Goal: Task Accomplishment & Management: Manage account settings

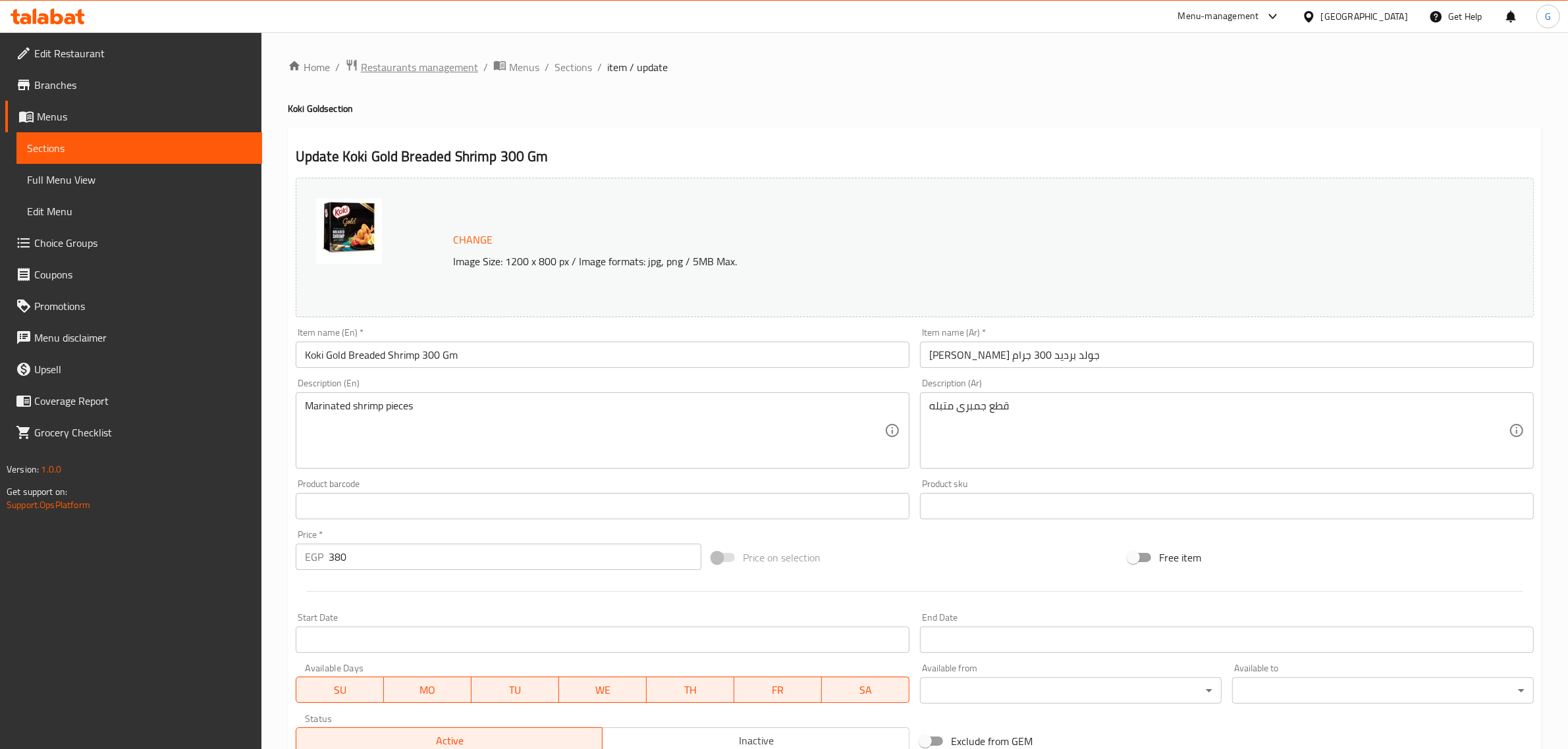
click at [448, 66] on span "Restaurants management" at bounding box center [419, 67] width 117 height 15
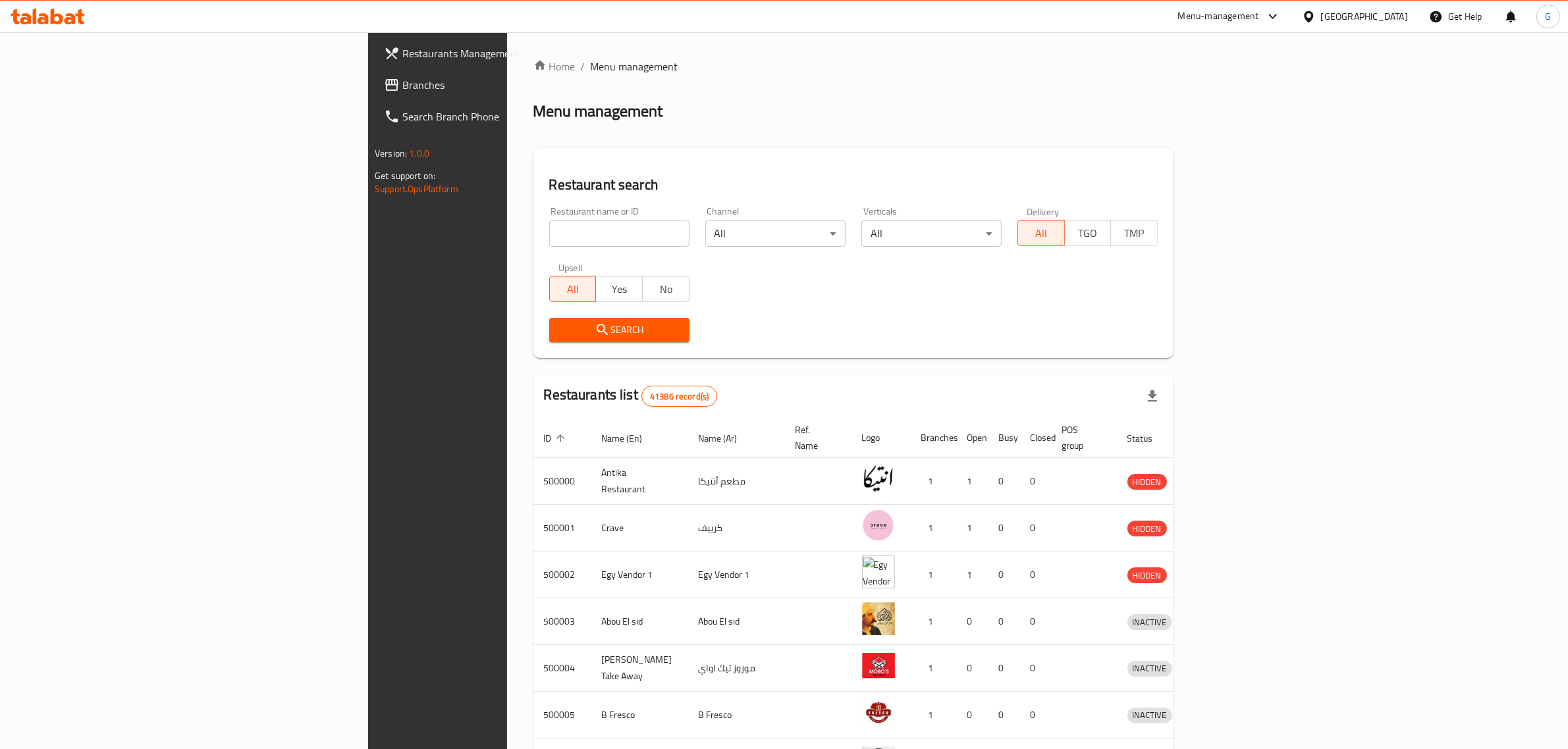
click at [1401, 15] on div "[GEOGRAPHIC_DATA]" at bounding box center [1364, 16] width 87 height 15
click at [1298, 340] on div "[GEOGRAPHIC_DATA]" at bounding box center [1265, 344] width 108 height 30
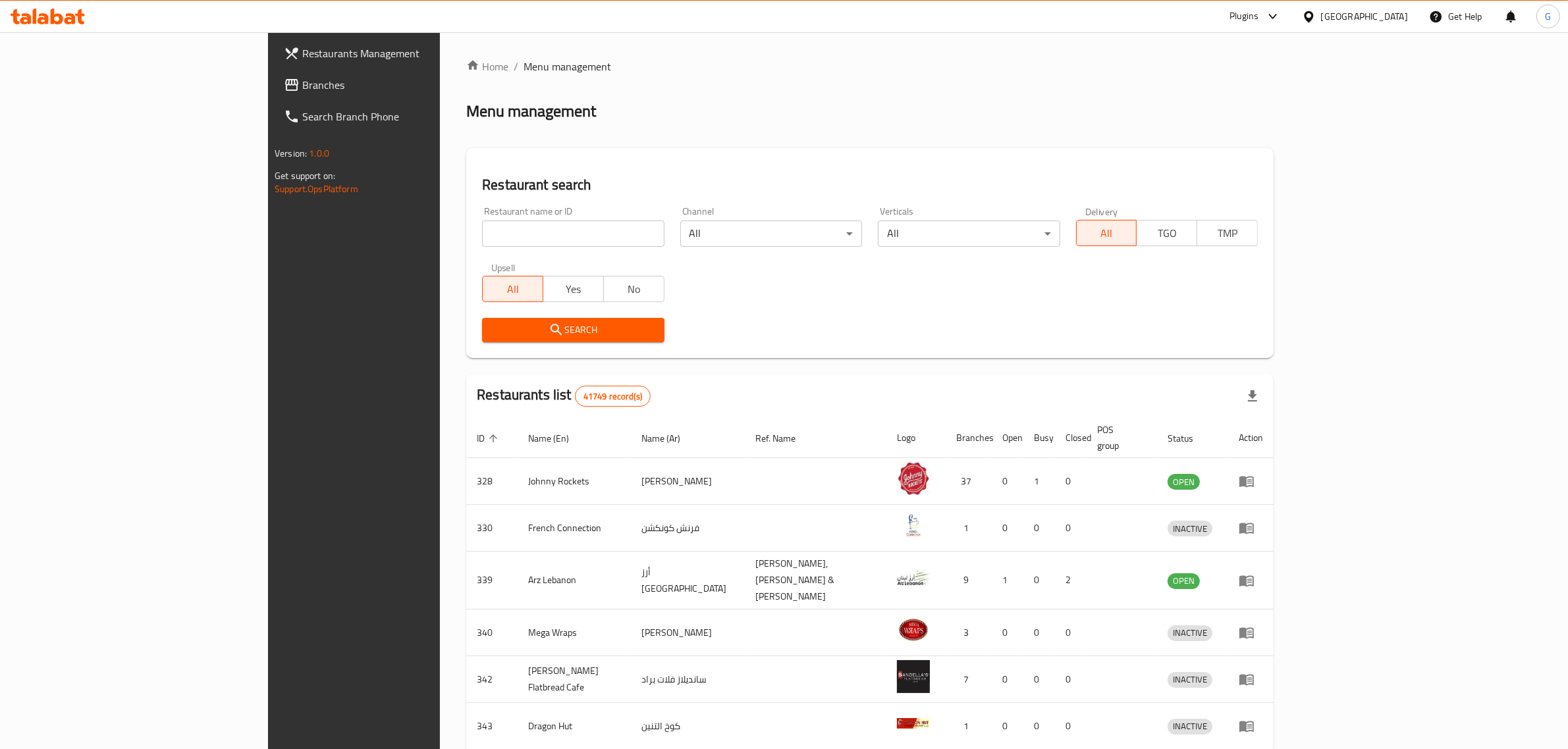
click at [302, 83] on span "Branches" at bounding box center [411, 85] width 217 height 15
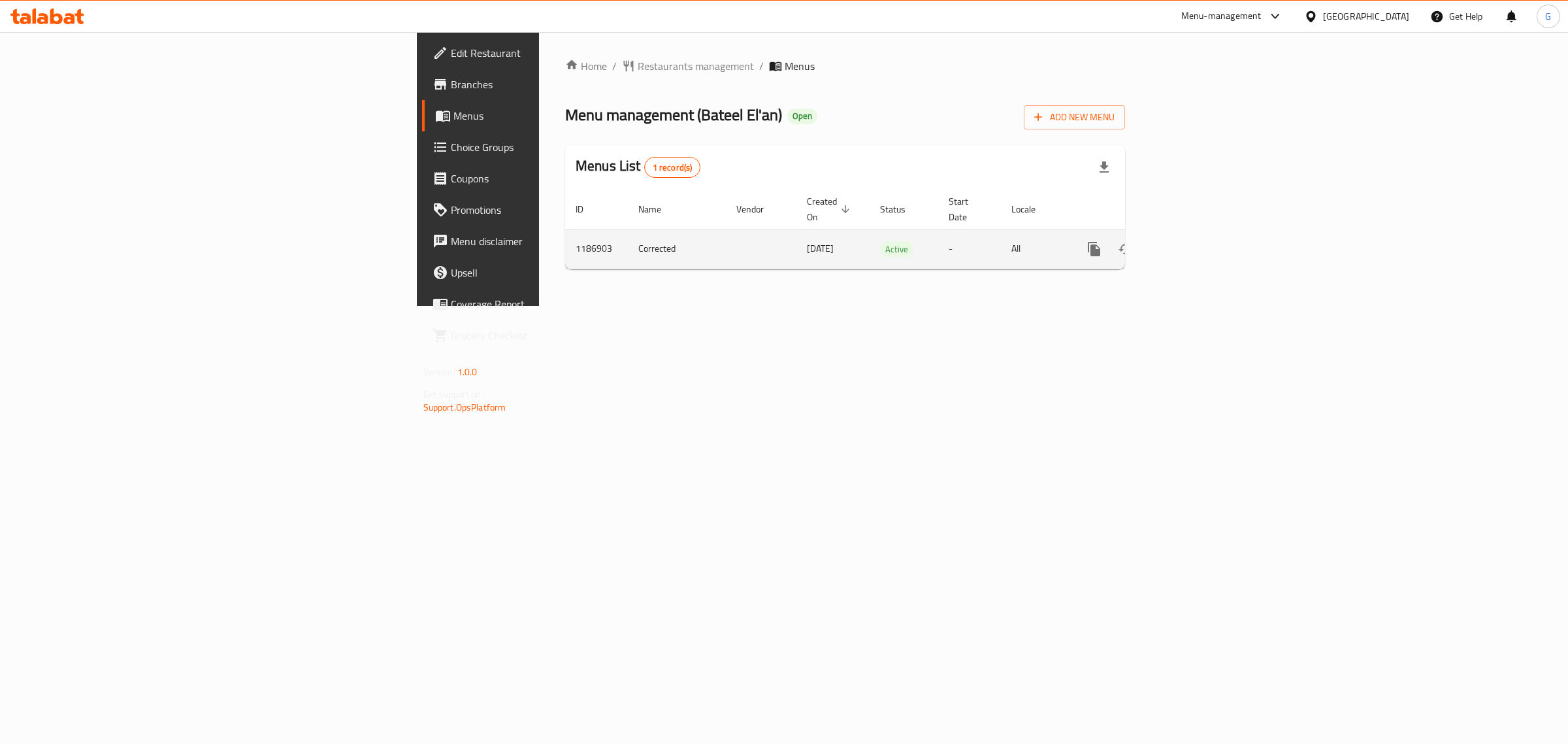
click at [1196, 241] on icon "enhanced table" at bounding box center [1188, 248] width 15 height 15
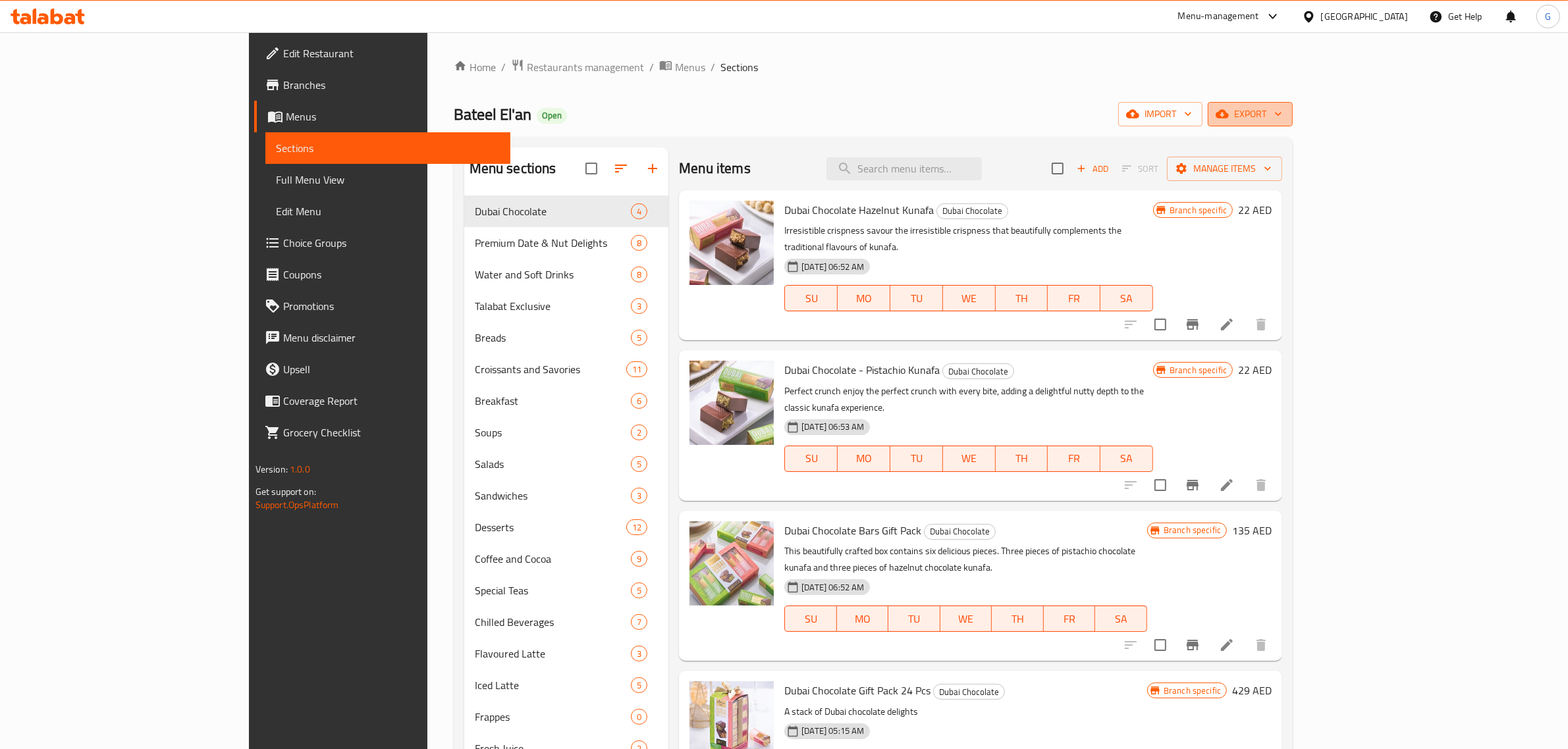
click at [1282, 113] on span "export" at bounding box center [1250, 114] width 64 height 16
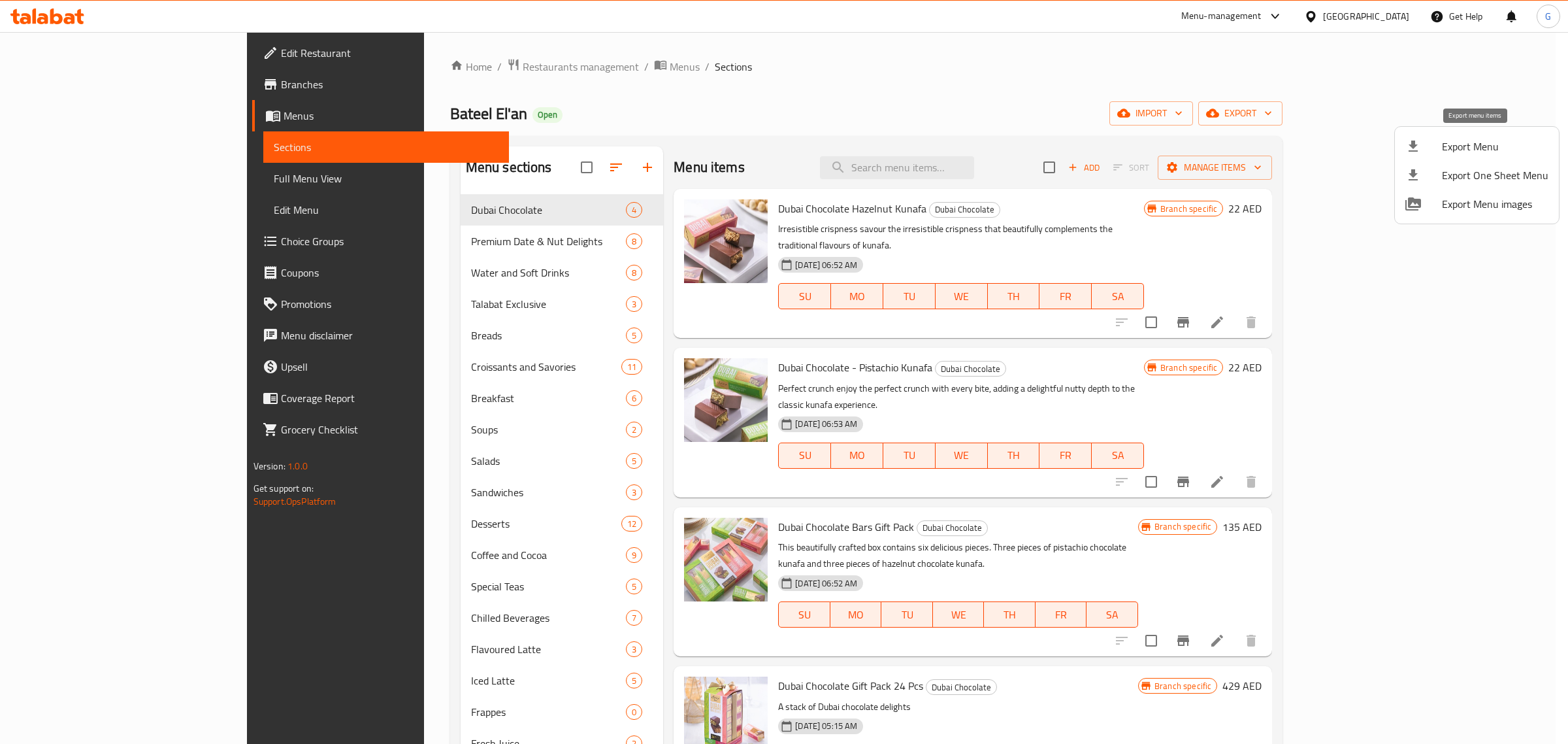
click at [1471, 142] on span "Export Menu" at bounding box center [1495, 146] width 107 height 15
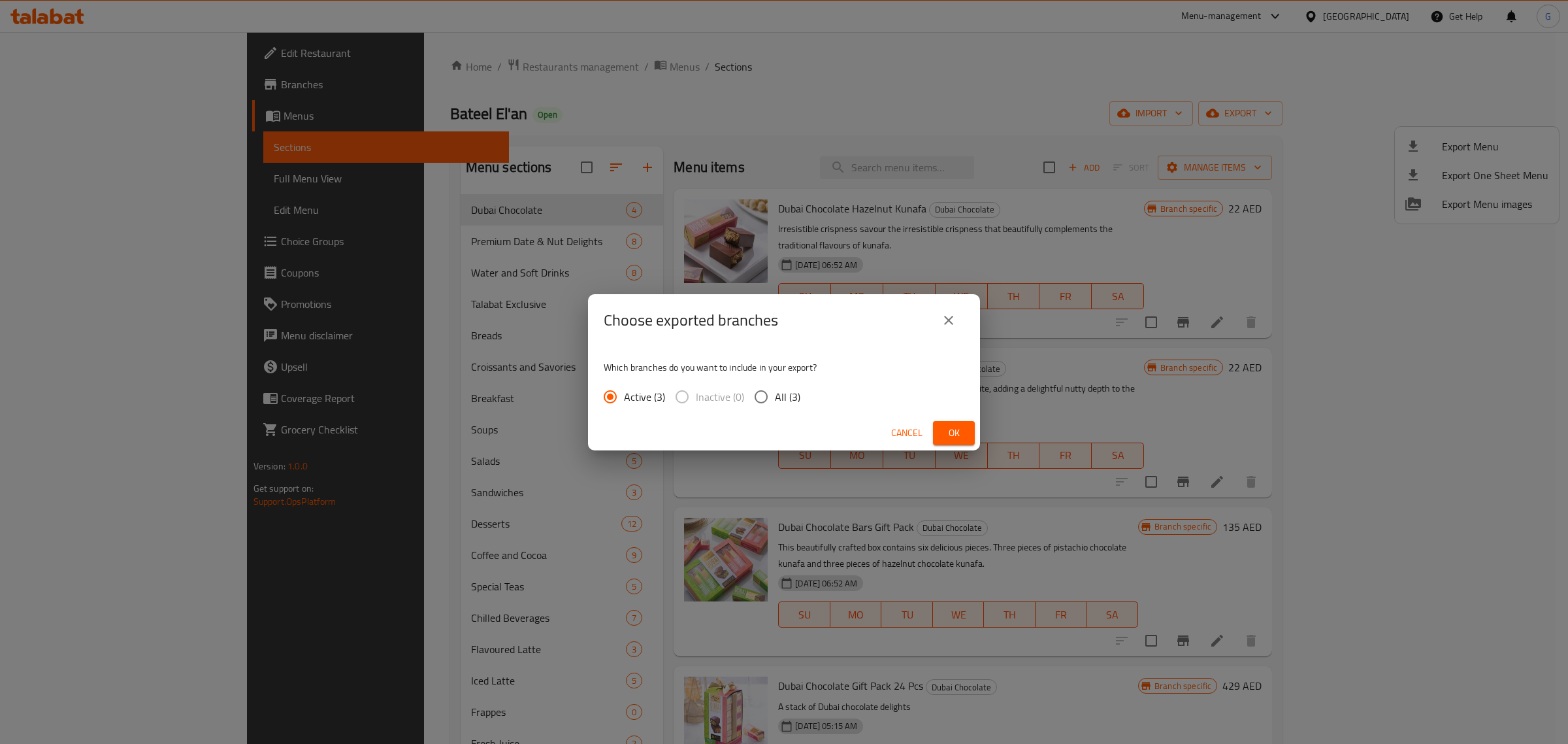
click at [759, 395] on input "All (3)" at bounding box center [761, 397] width 27 height 27
radio input "true"
click at [962, 433] on span "Ok" at bounding box center [954, 433] width 21 height 16
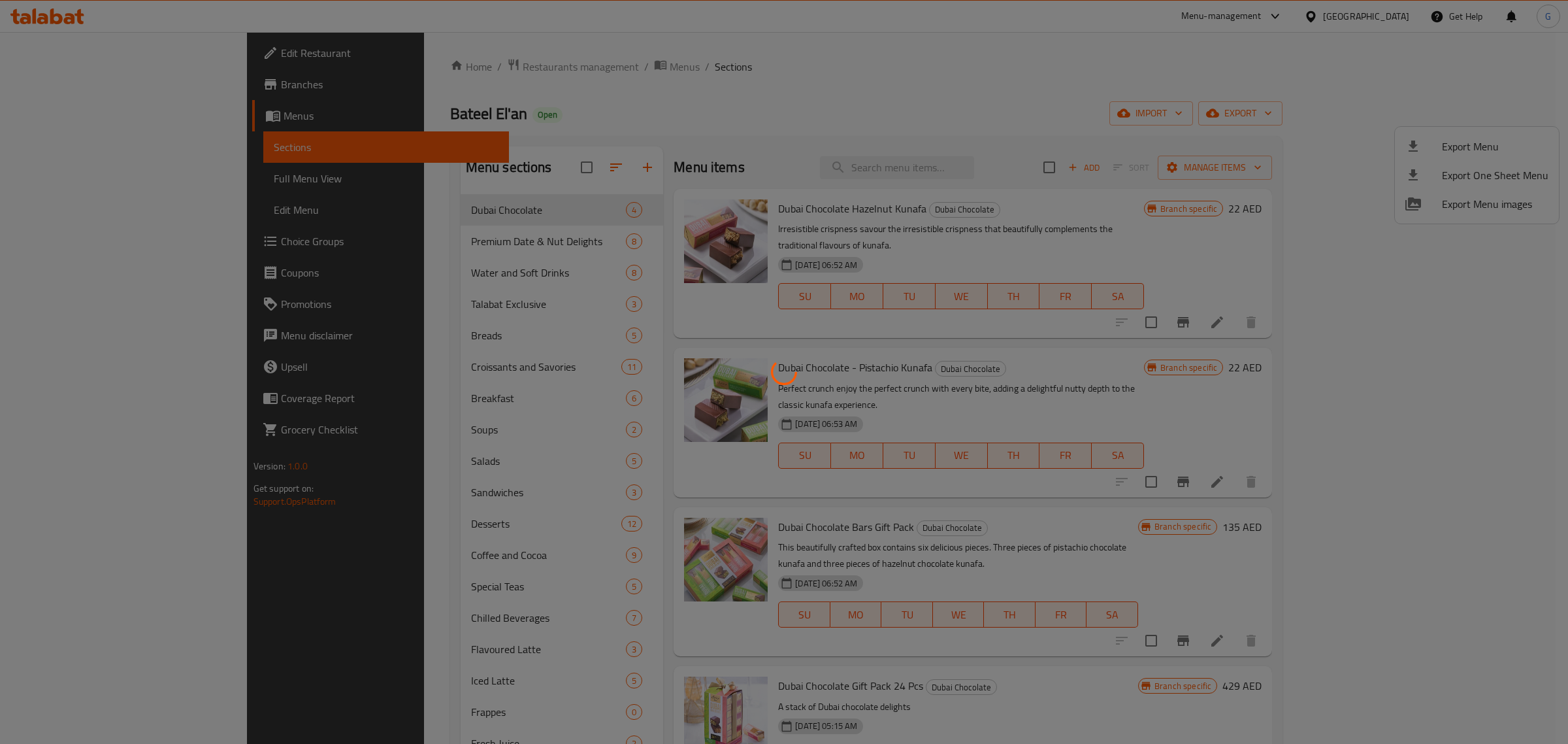
click at [800, 67] on div at bounding box center [784, 372] width 1568 height 744
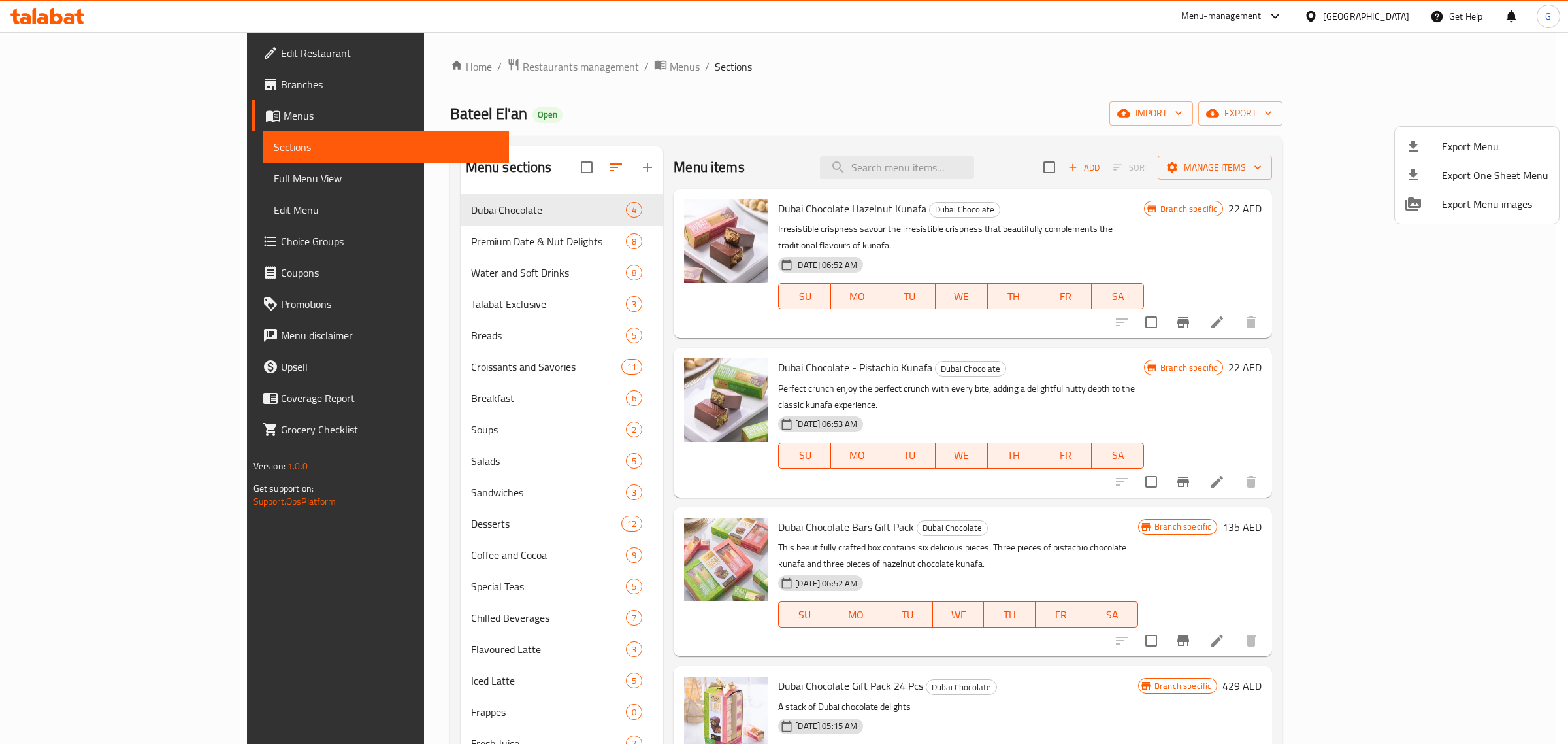
click at [965, 168] on div at bounding box center [784, 372] width 1568 height 744
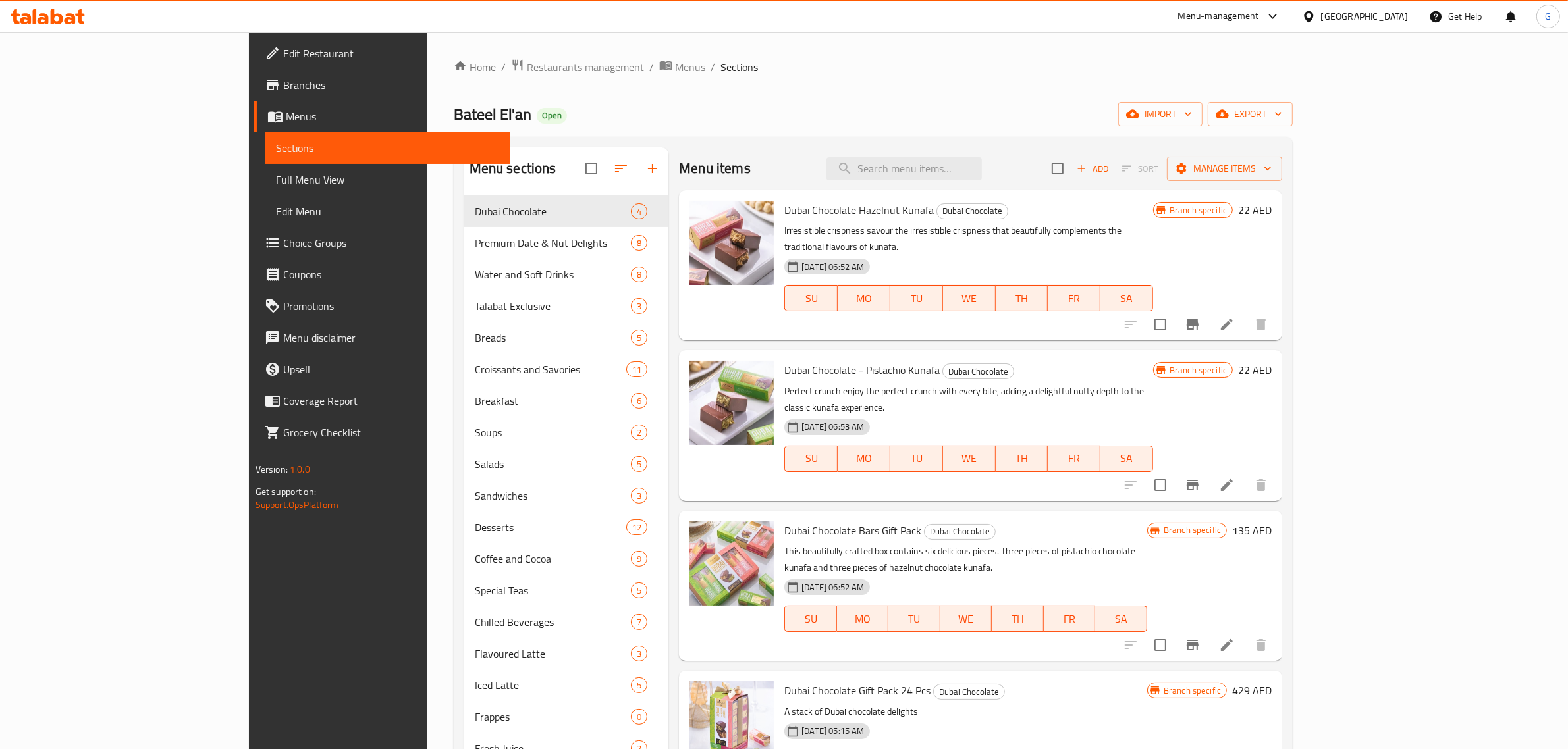
click at [973, 169] on input "search" at bounding box center [904, 169] width 156 height 23
paste input "Salted Almonds"
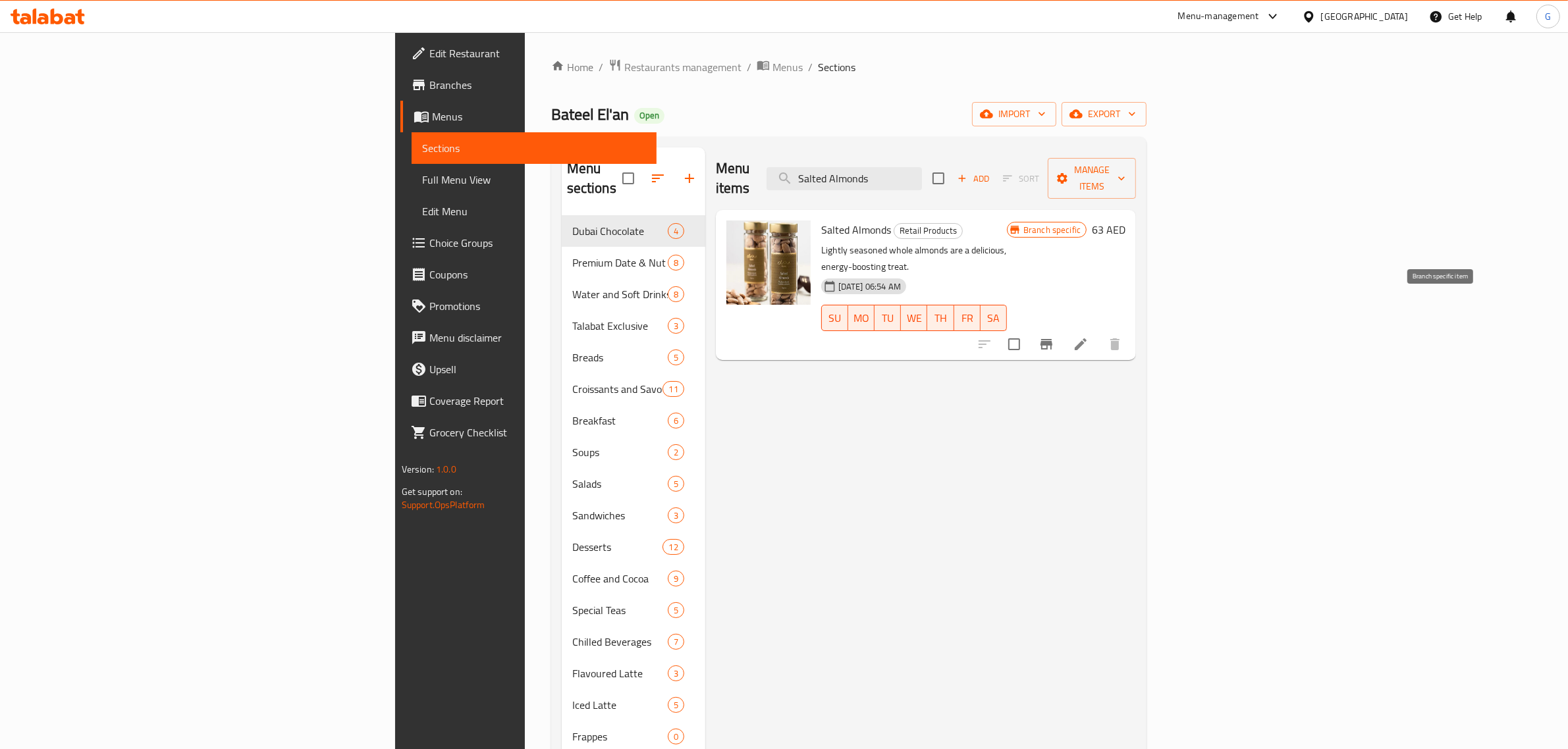
type input "Salted Almonds"
click at [1052, 339] on icon "Branch-specific-item" at bounding box center [1046, 344] width 12 height 11
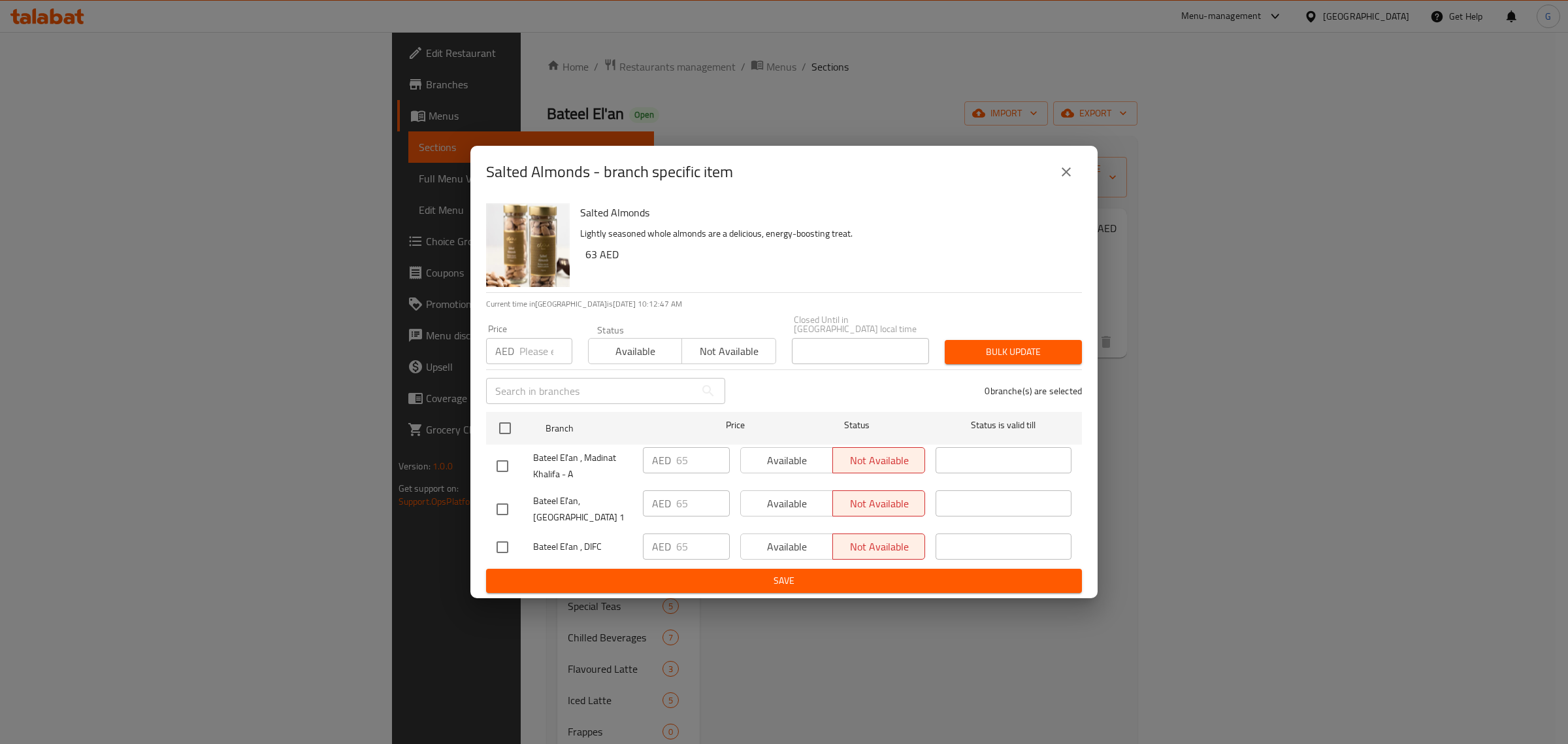
click at [955, 719] on div "Salted Almonds - branch specific item Salted Almonds Lightly seasoned whole alm…" at bounding box center [784, 372] width 1568 height 744
click at [500, 429] on input "checkbox" at bounding box center [505, 429] width 27 height 27
checkbox input "true"
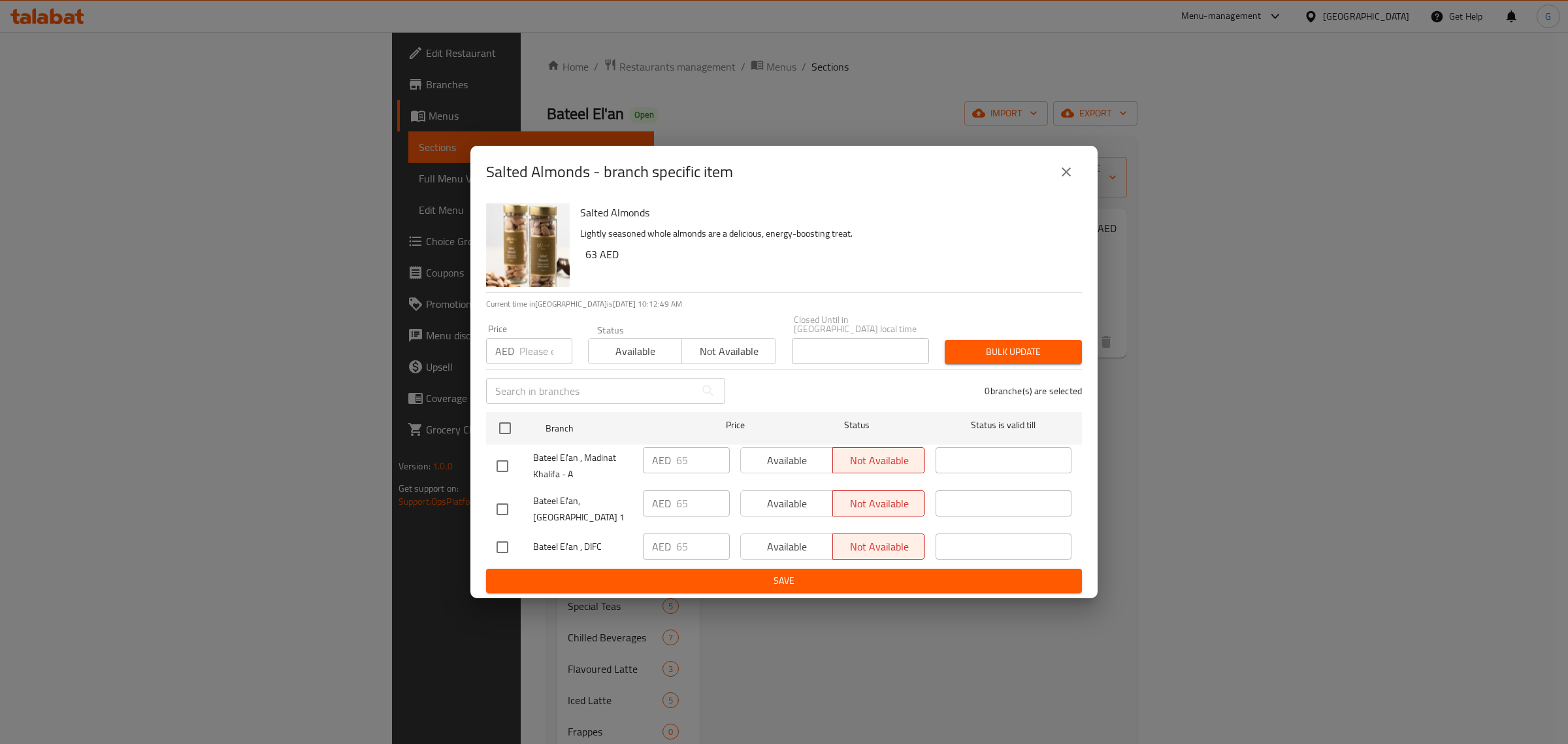
checkbox input "true"
click at [528, 351] on input "number" at bounding box center [546, 351] width 53 height 26
paste input "68"
type input "68"
click at [499, 507] on input "checkbox" at bounding box center [503, 509] width 27 height 27
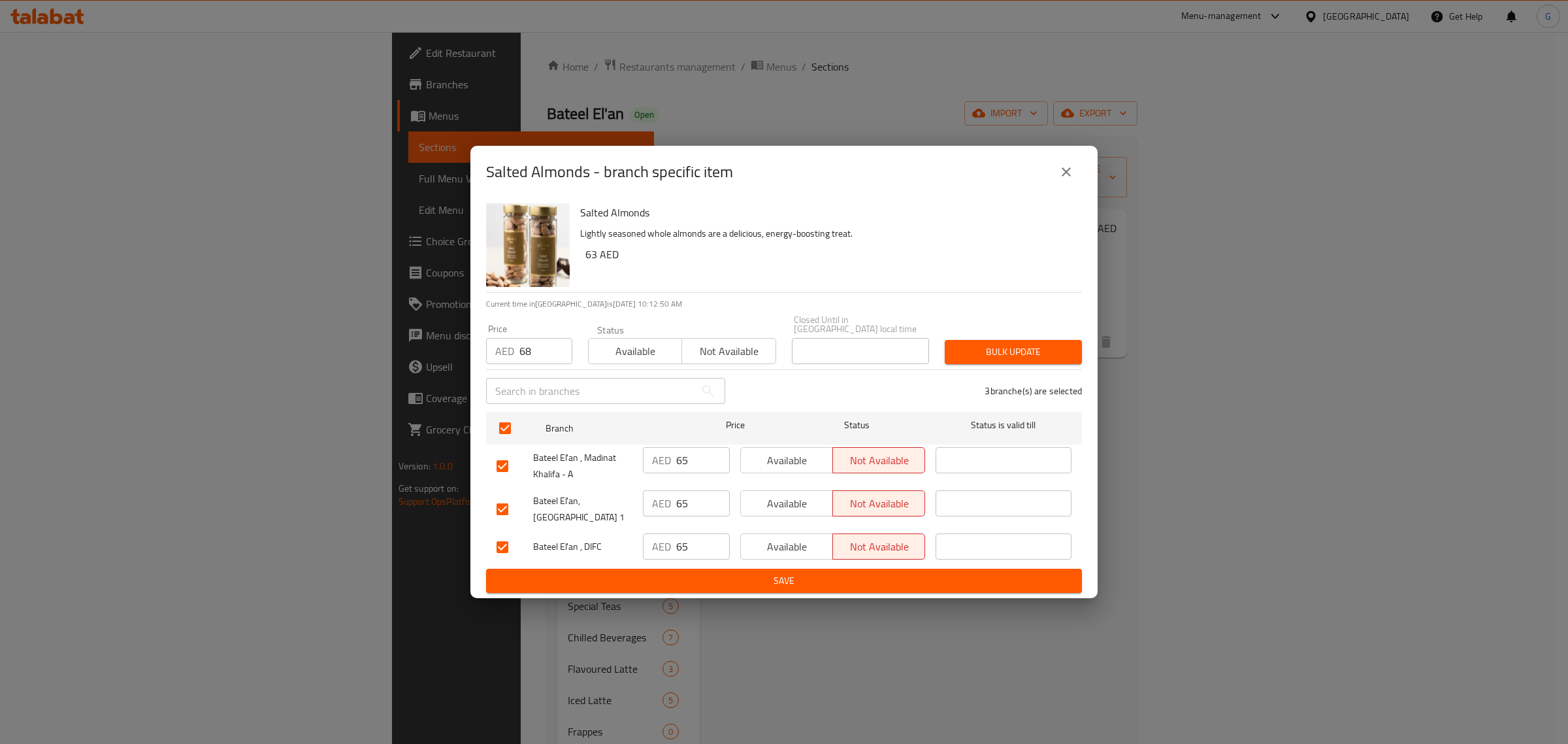
checkbox input "false"
click at [1026, 348] on span "Bulk update" at bounding box center [1014, 352] width 116 height 16
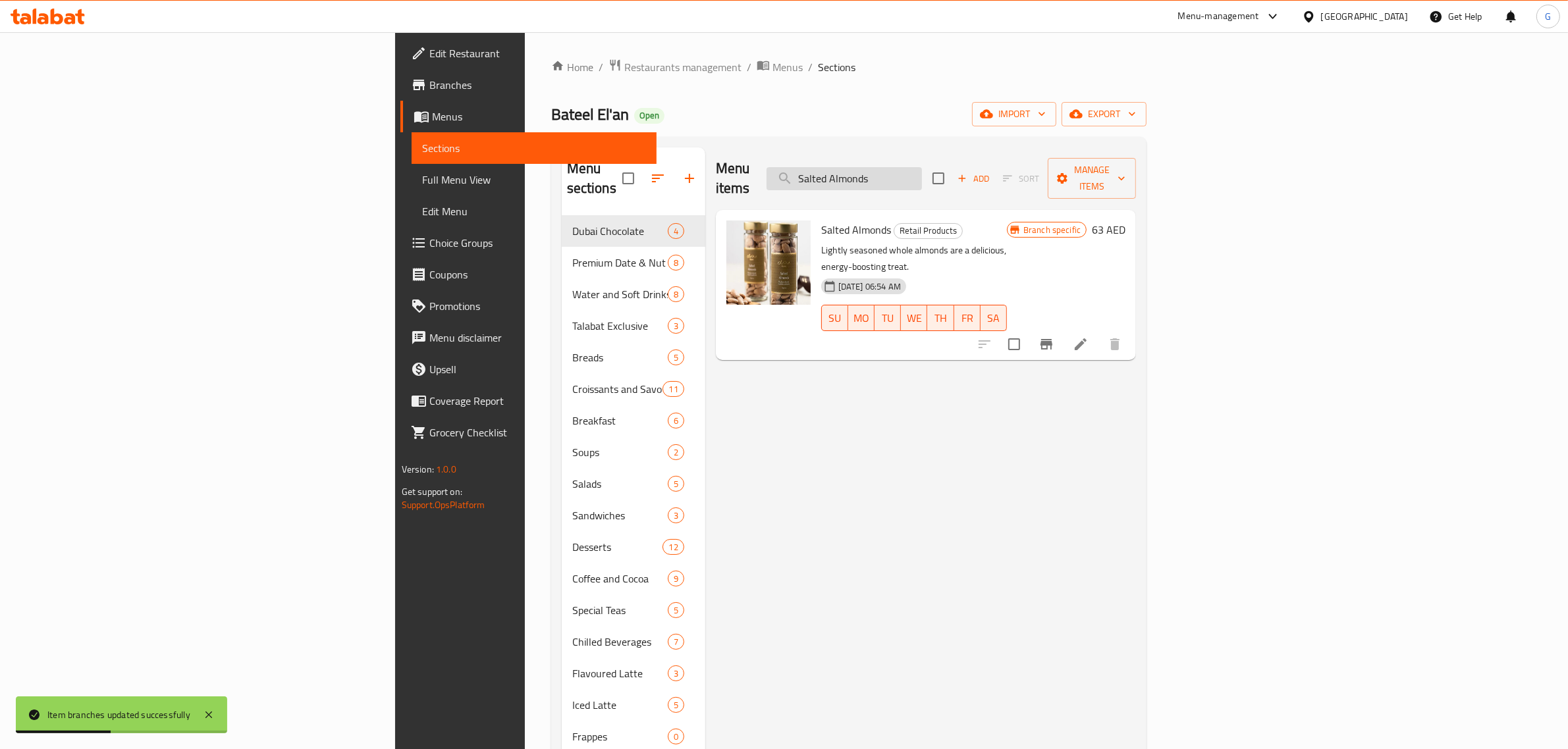
click at [922, 168] on input "Salted Almonds" at bounding box center [844, 178] width 156 height 23
paste input "Macadamia"
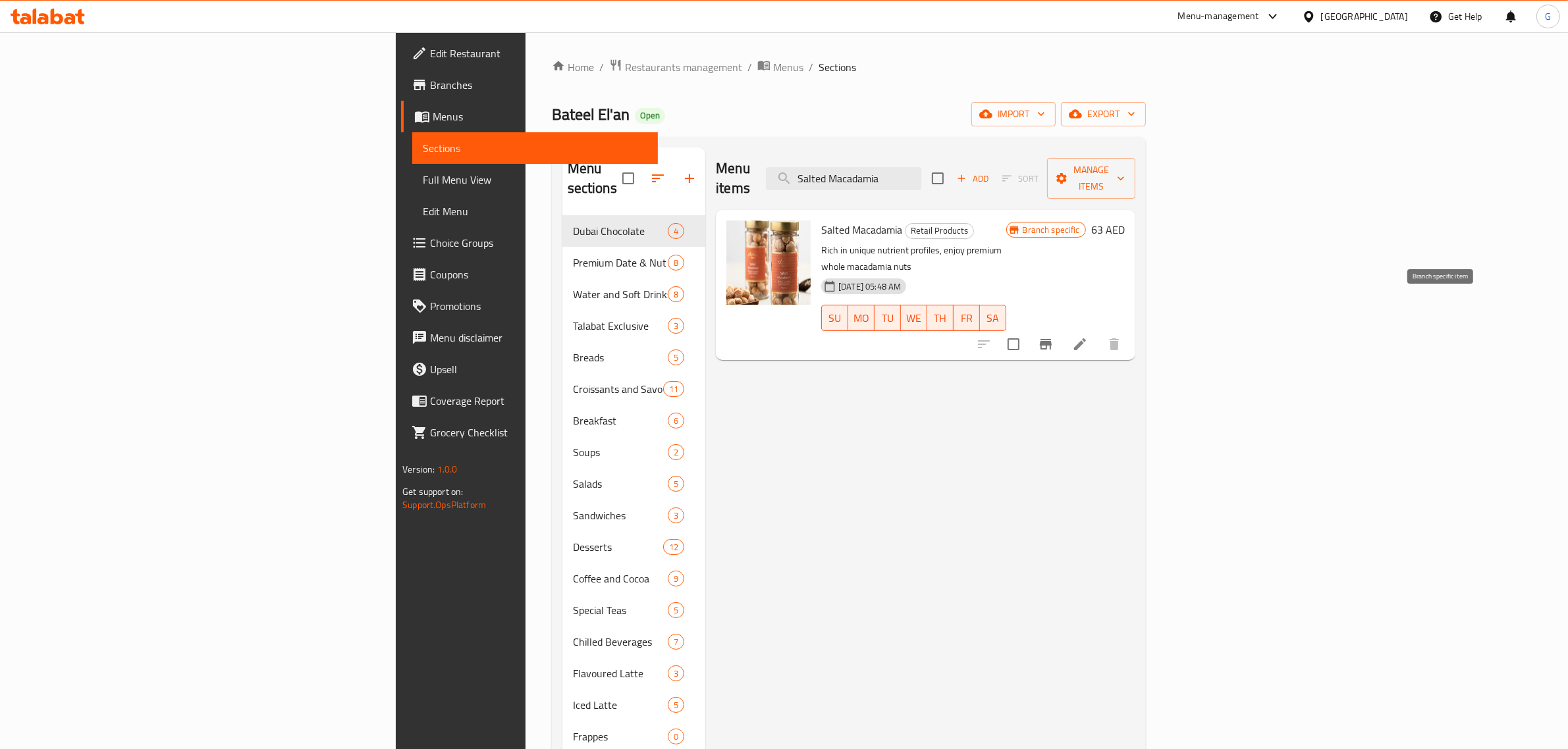
type input "Salted Macadamia"
click at [1054, 336] on icon "Branch-specific-item" at bounding box center [1045, 344] width 15 height 15
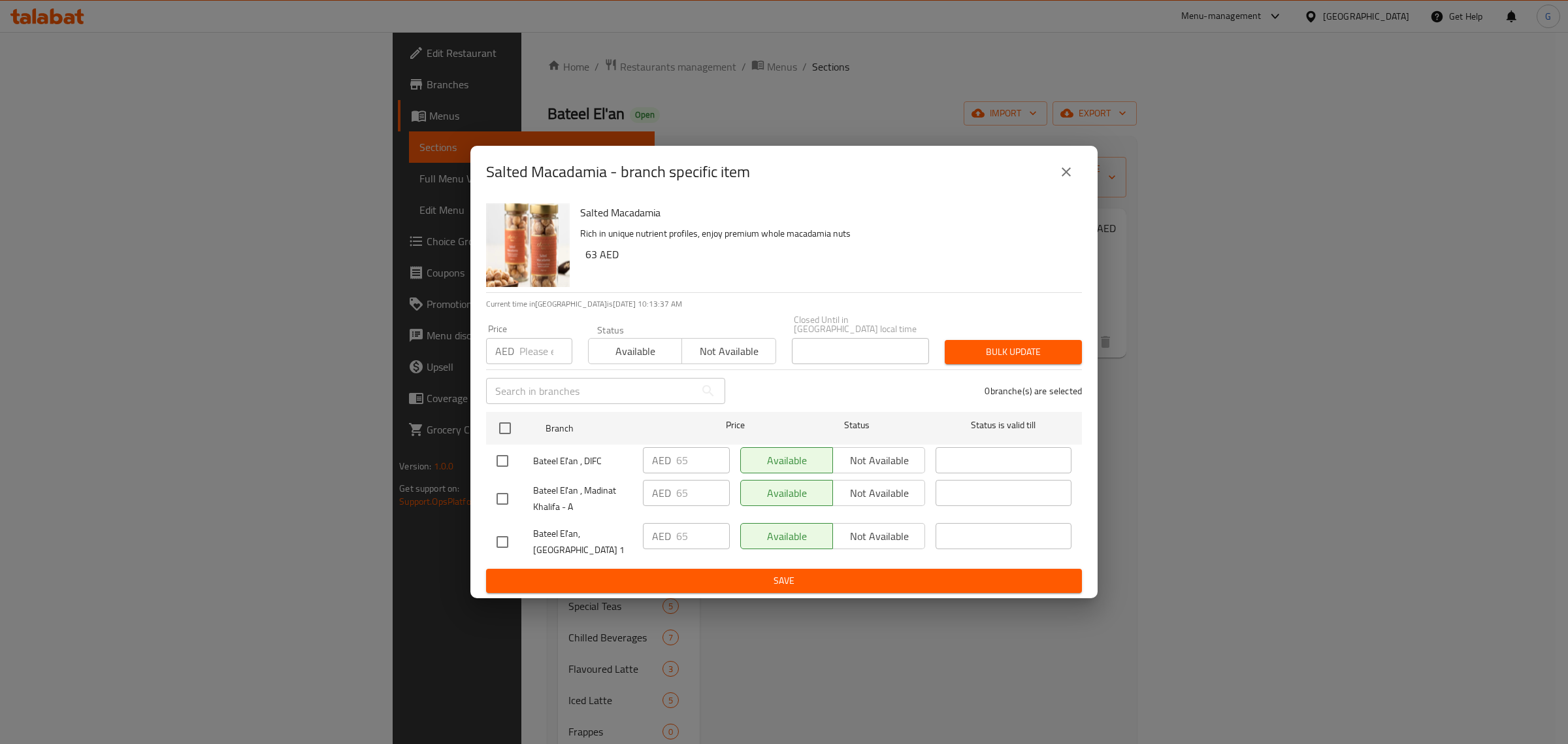
click at [906, 691] on div "Salted Macadamia - branch specific item Salted Macadamia Rich in unique nutrien…" at bounding box center [784, 372] width 1568 height 744
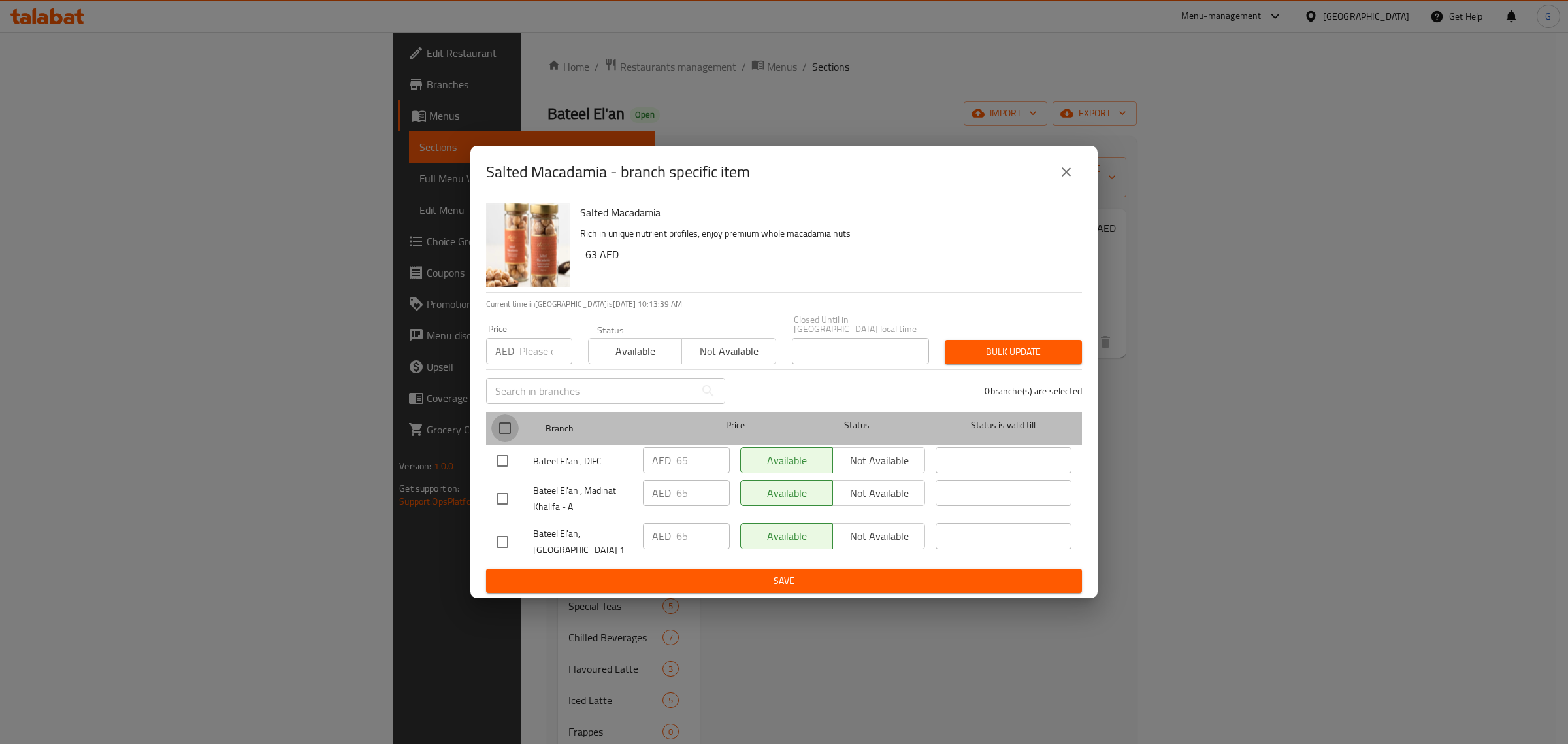
click at [508, 430] on input "checkbox" at bounding box center [505, 429] width 27 height 27
checkbox input "true"
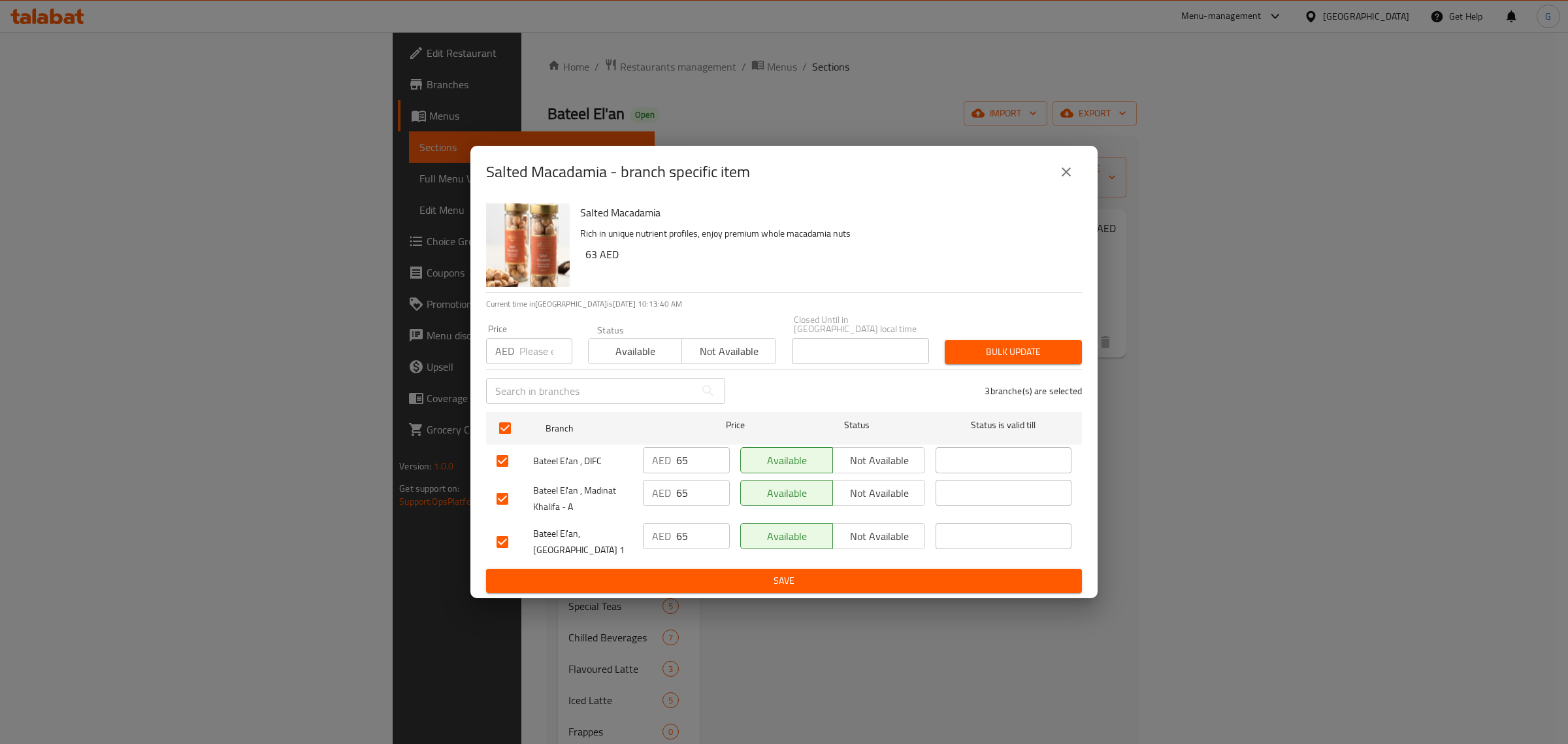
click at [530, 357] on input "number" at bounding box center [546, 351] width 53 height 26
paste input "68"
type input "68"
click at [502, 544] on input "checkbox" at bounding box center [503, 542] width 27 height 27
checkbox input "false"
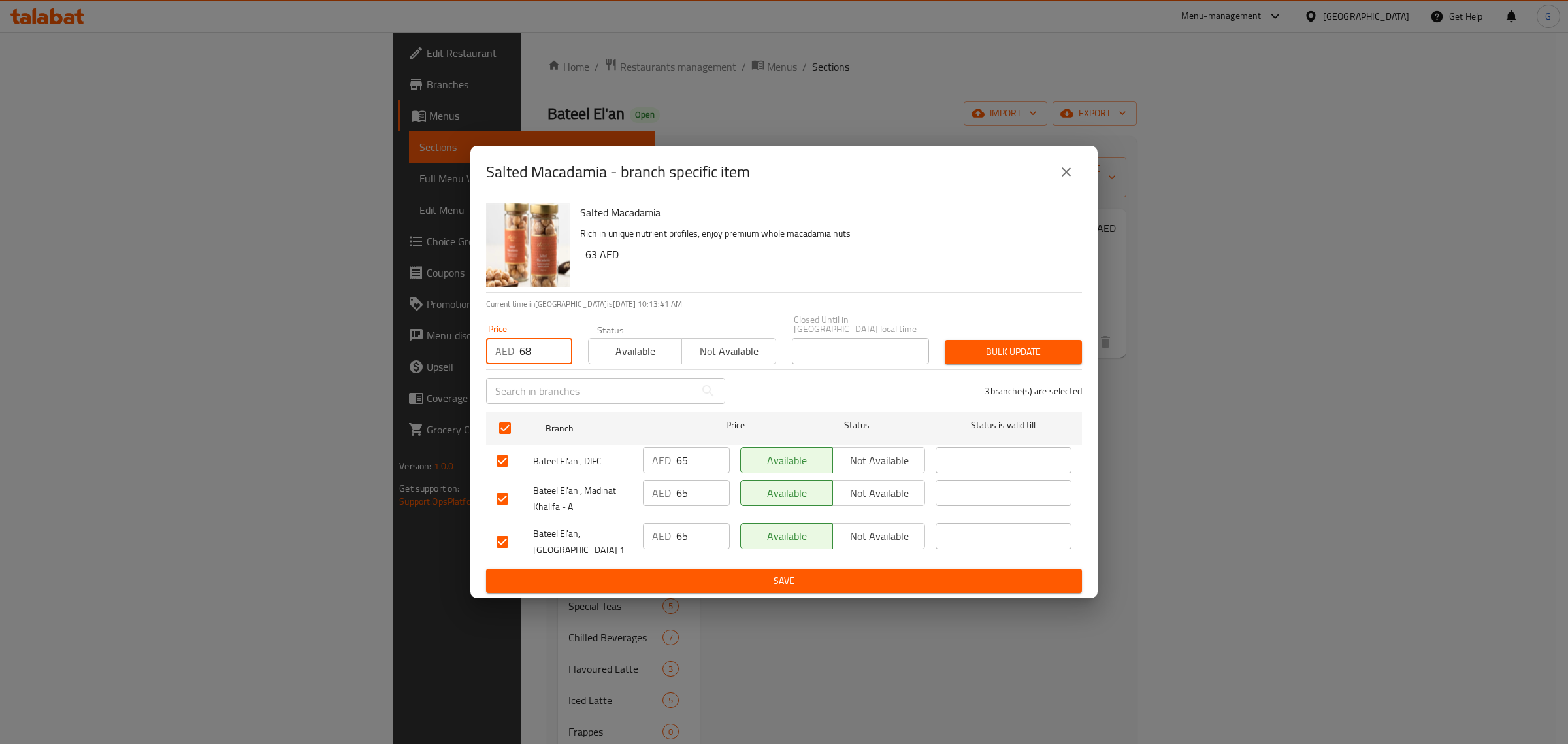
checkbox input "false"
click at [1028, 358] on span "Bulk update" at bounding box center [1014, 352] width 116 height 16
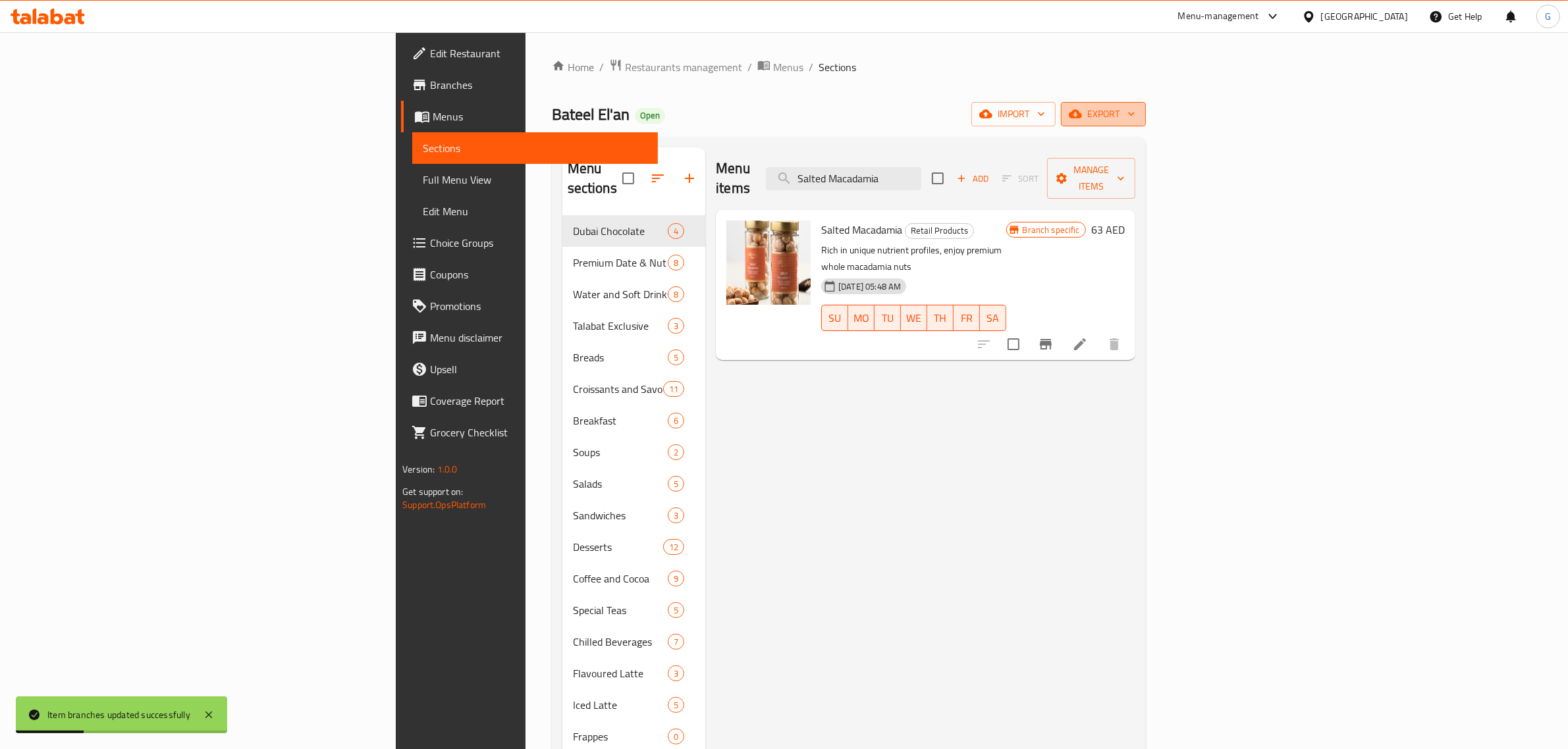
click at [1146, 125] on button "export" at bounding box center [1104, 114] width 85 height 24
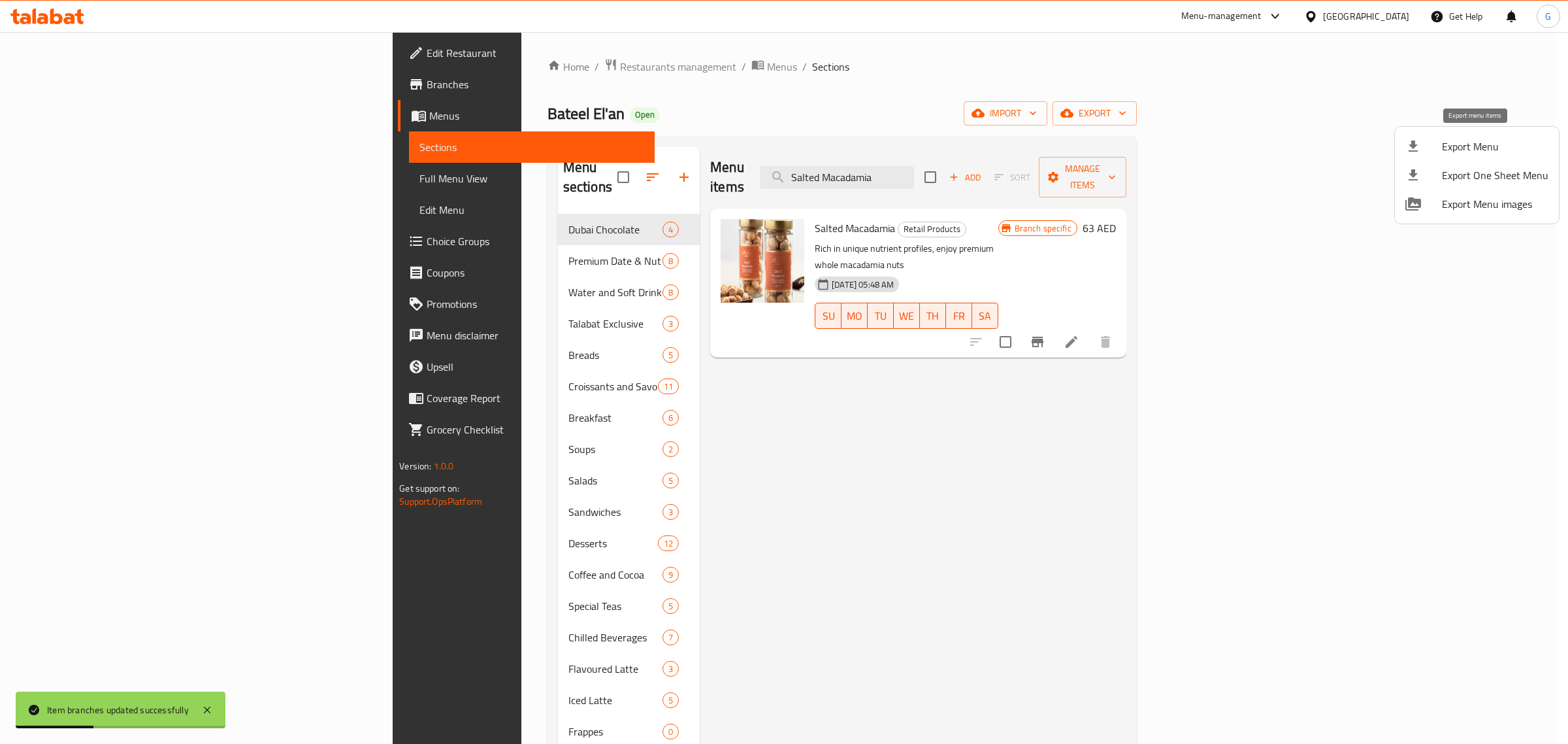
click at [1486, 149] on span "Export Menu" at bounding box center [1495, 146] width 107 height 15
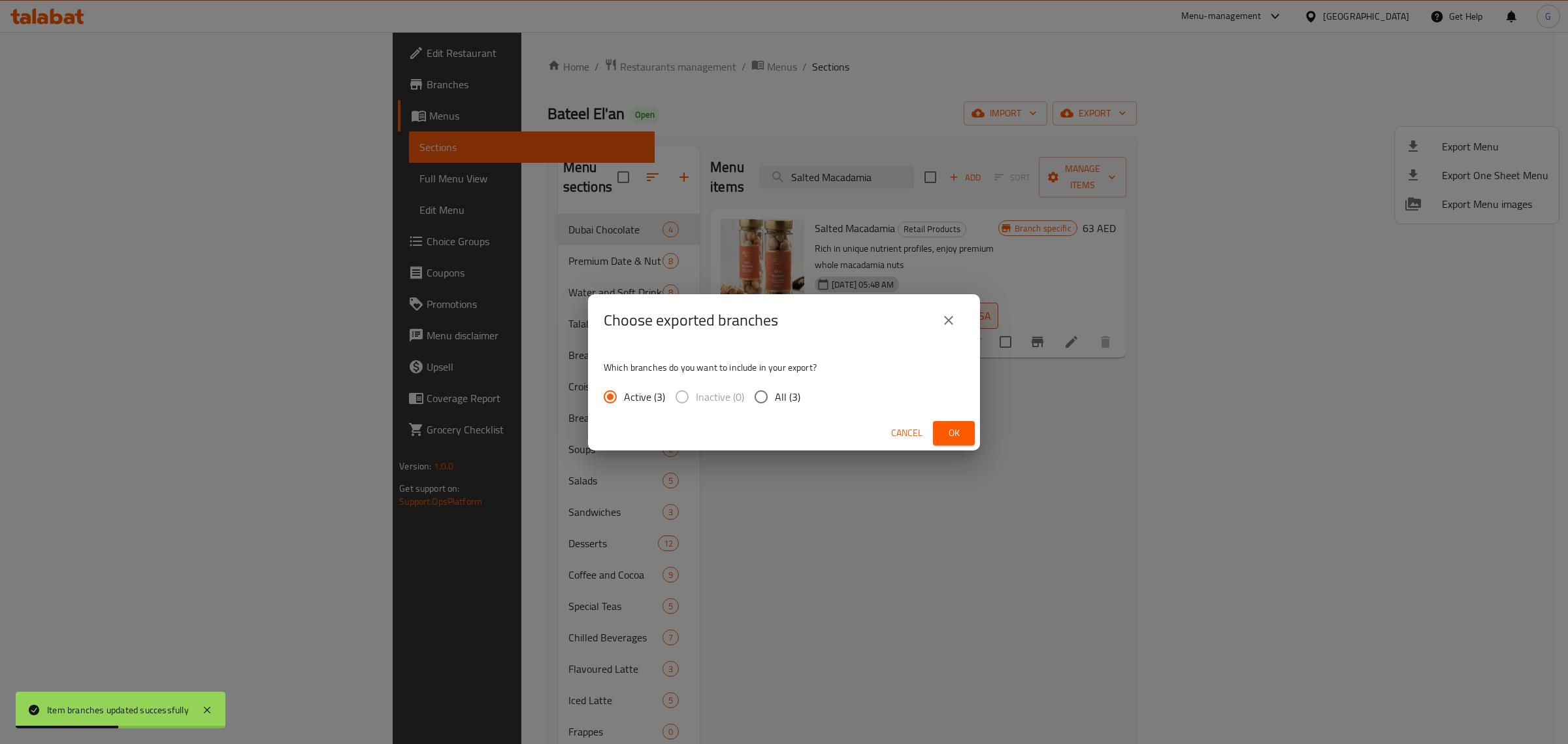
click at [779, 391] on span "All (3)" at bounding box center [788, 396] width 26 height 15
click at [775, 391] on input "All (3)" at bounding box center [761, 397] width 27 height 27
radio input "true"
click at [971, 435] on button "Ok" at bounding box center [955, 433] width 42 height 24
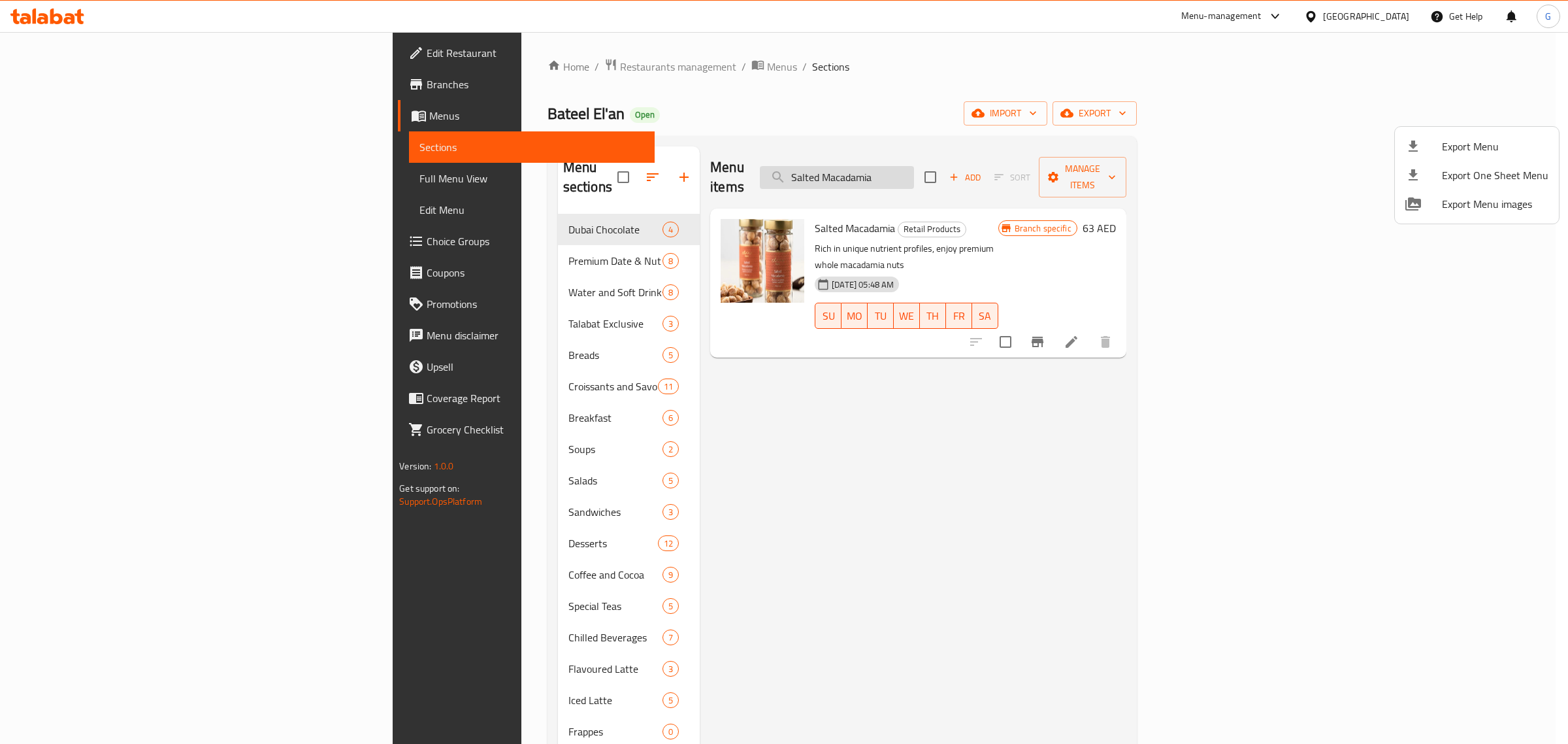
click at [959, 180] on div at bounding box center [784, 372] width 1568 height 744
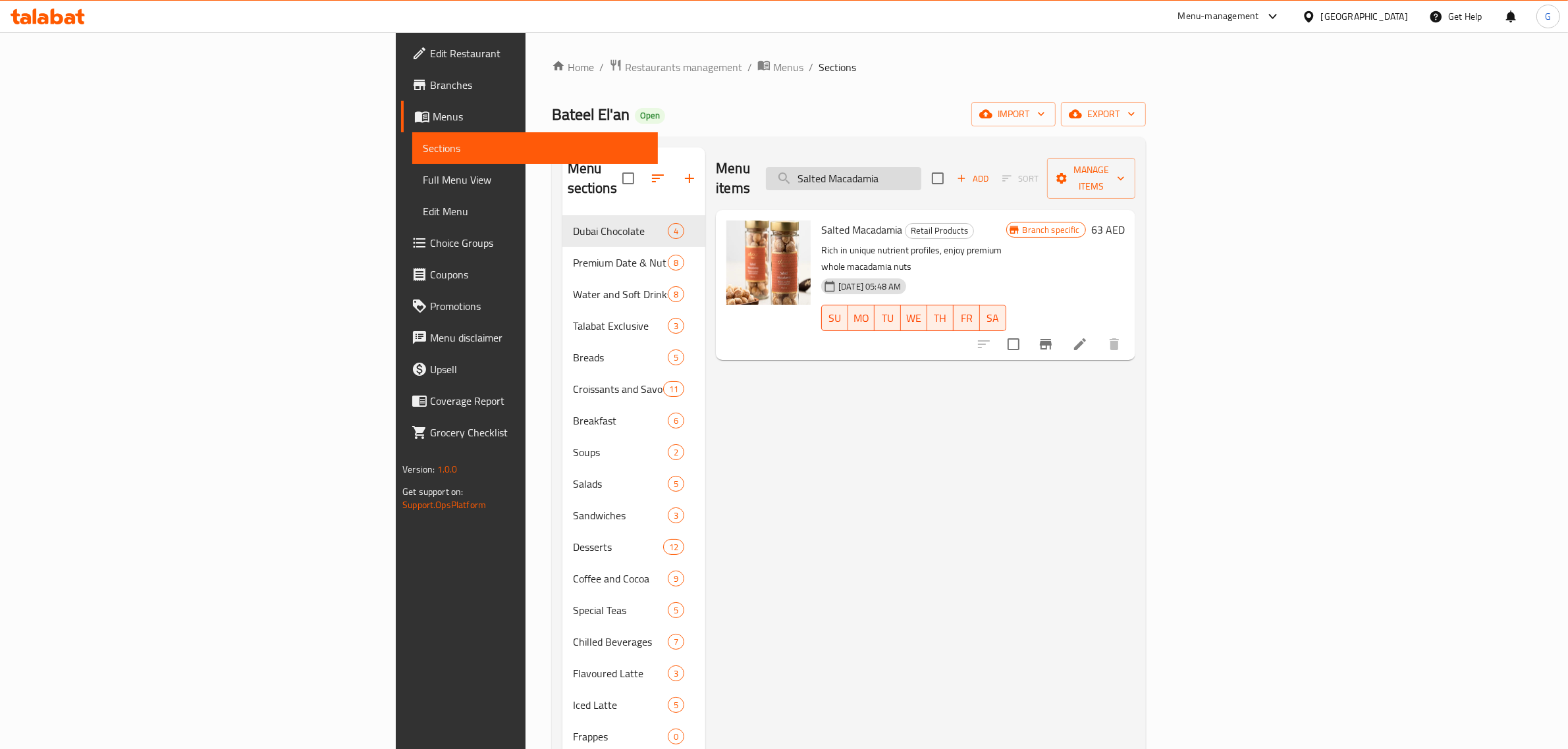
click at [921, 173] on input "Salted Macadamia" at bounding box center [843, 178] width 156 height 23
paste input "Almonds"
click at [1062, 328] on button "Branch-specific-item" at bounding box center [1046, 344] width 32 height 32
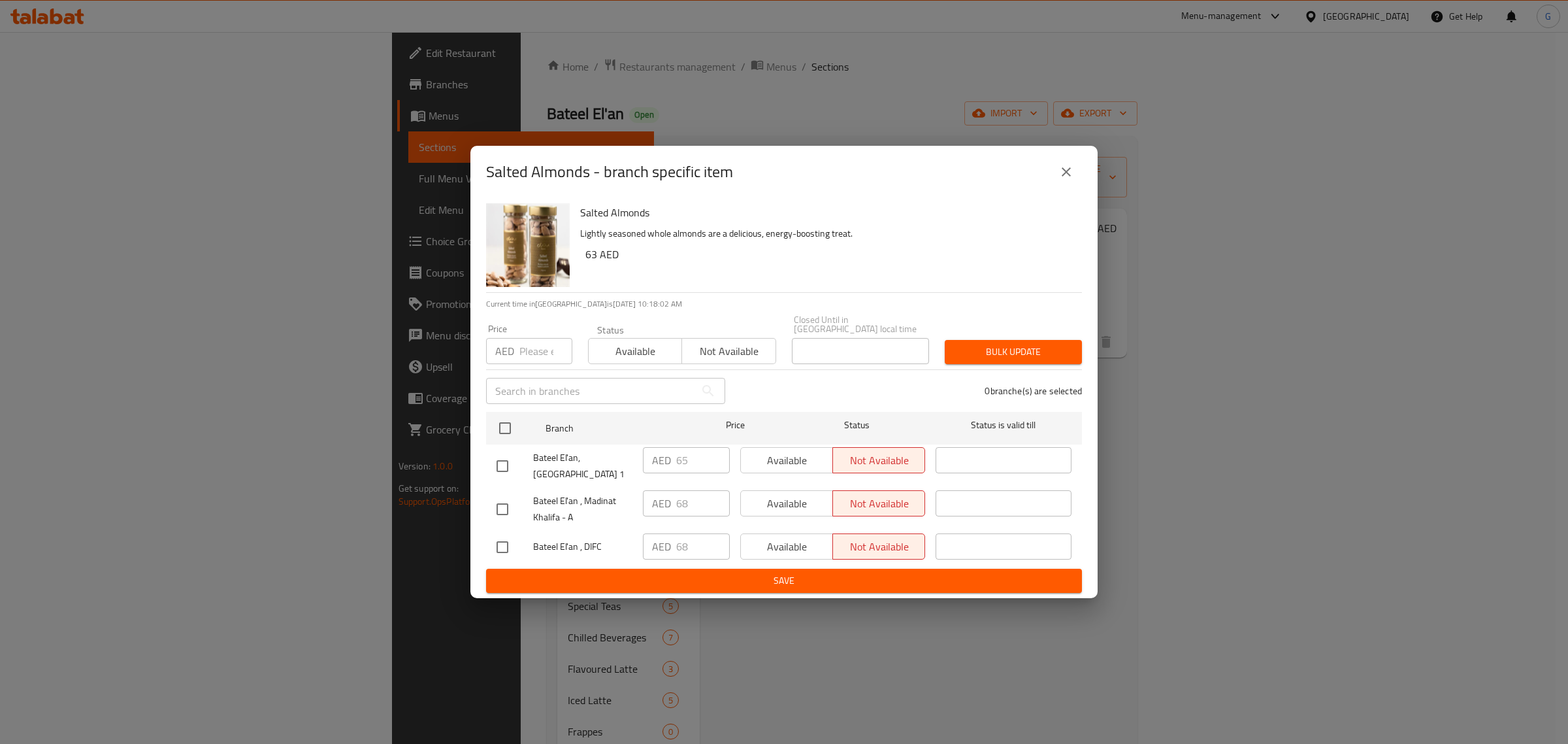
click at [1422, 524] on div "Salted Almonds - branch specific item Salted Almonds Lightly seasoned whole alm…" at bounding box center [784, 372] width 1568 height 744
click at [1075, 165] on button "close" at bounding box center [1066, 171] width 32 height 32
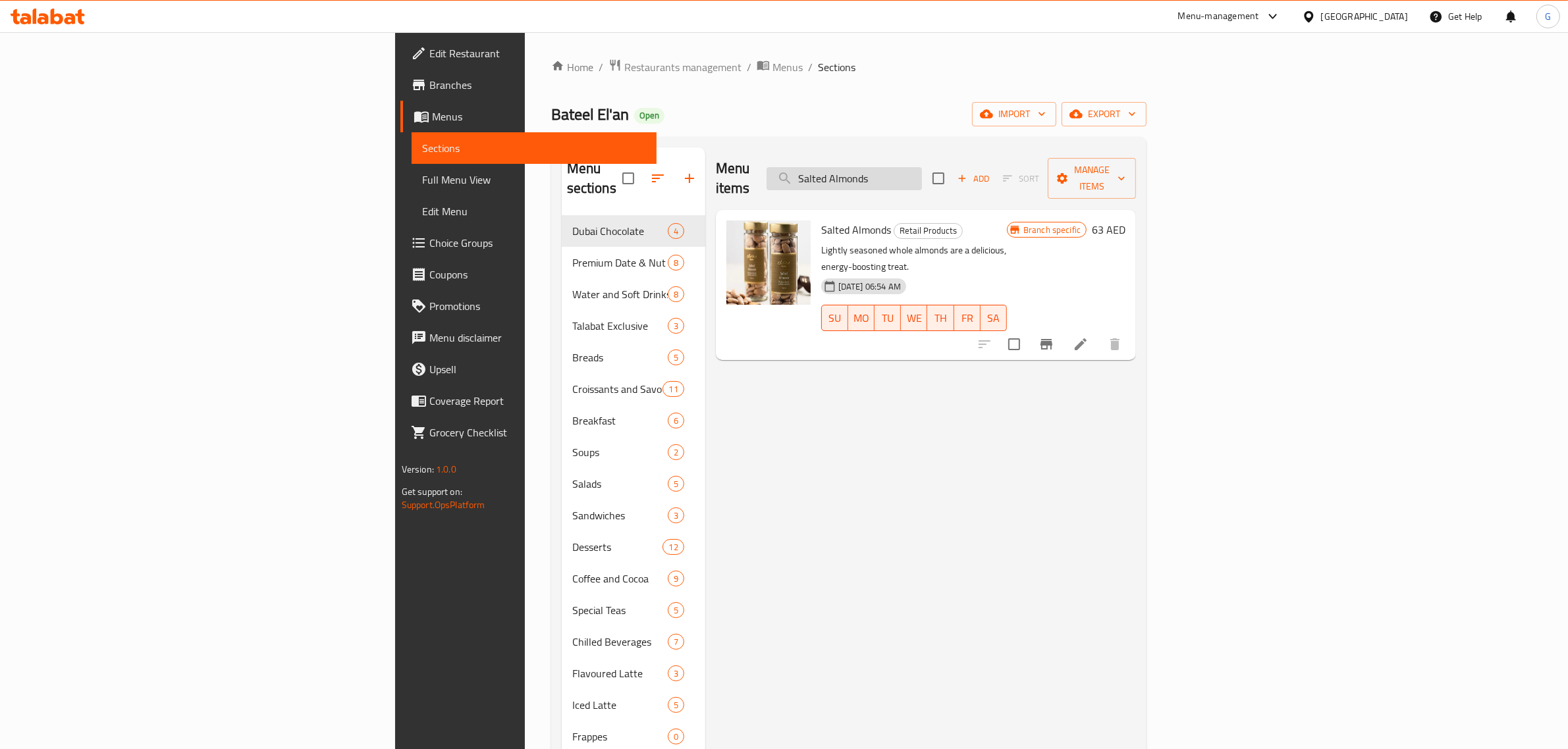
click at [922, 173] on input "Salted Almonds" at bounding box center [844, 178] width 156 height 23
paste input "Macadamia"
type input "Salted Macadamia"
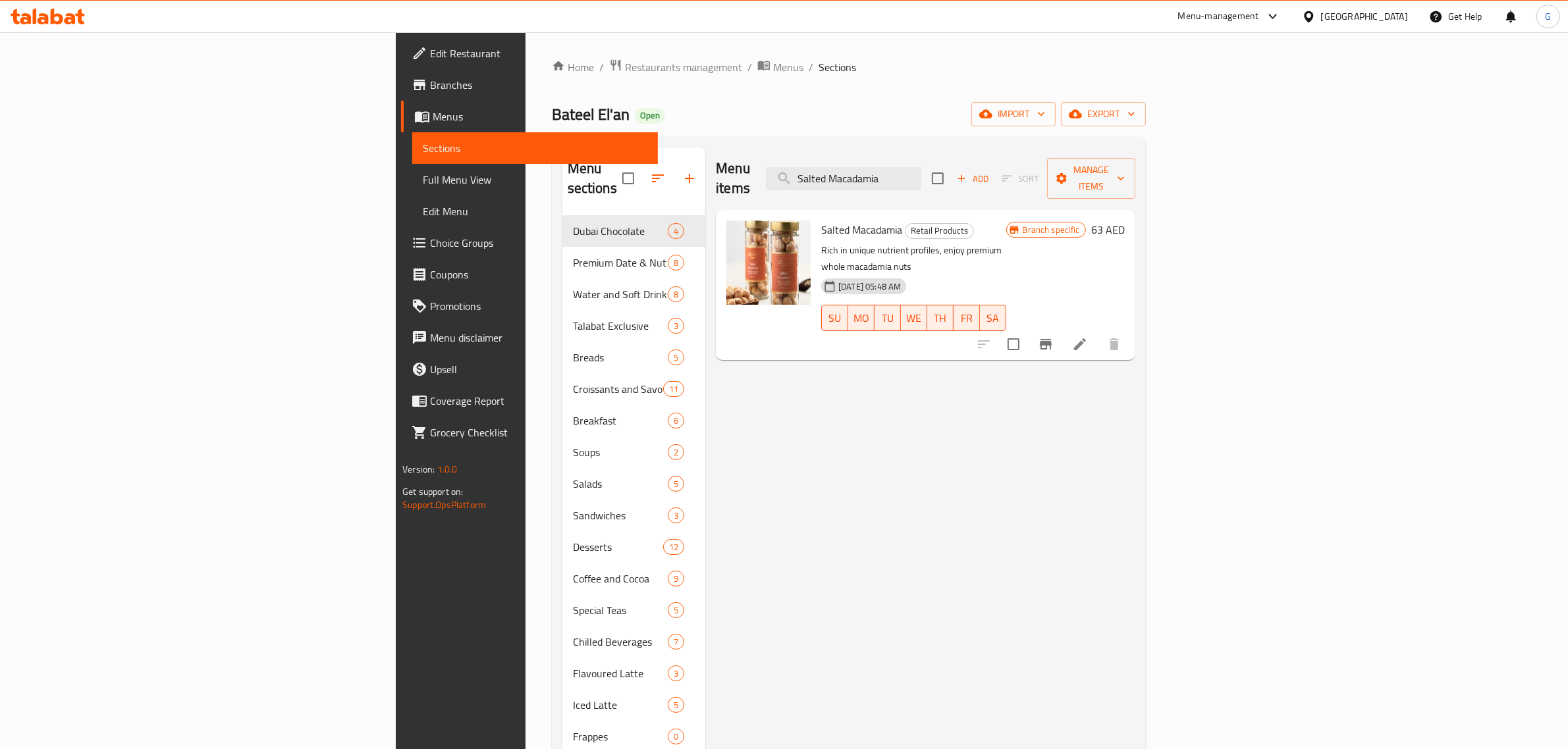
click at [1135, 441] on div "Menu items Salted Macadamia Add Sort Manage items Salted Macadamia Retail Produ…" at bounding box center [920, 532] width 430 height 769
click at [1052, 339] on icon "Branch-specific-item" at bounding box center [1046, 344] width 12 height 11
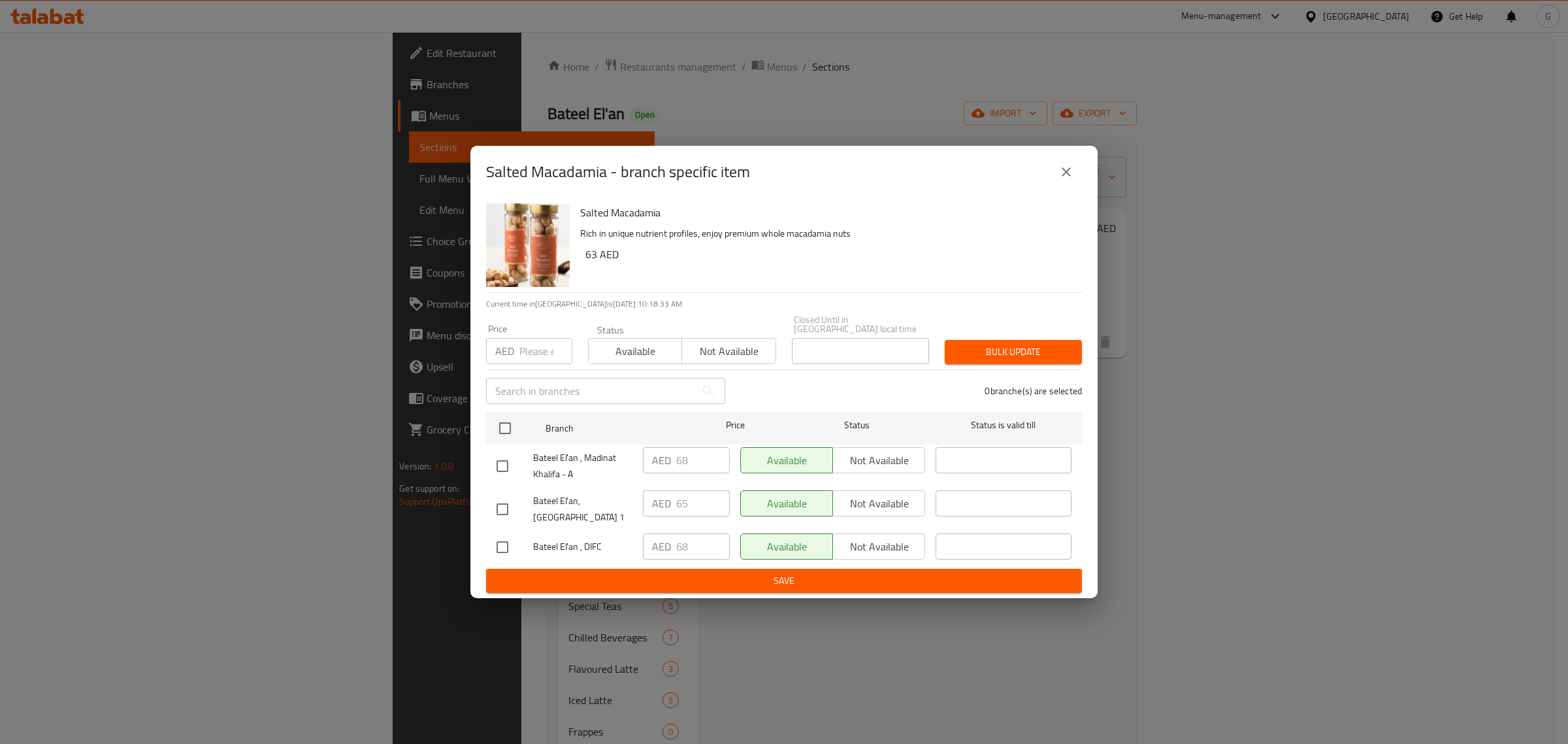
click at [1063, 172] on icon "close" at bounding box center [1066, 171] width 15 height 15
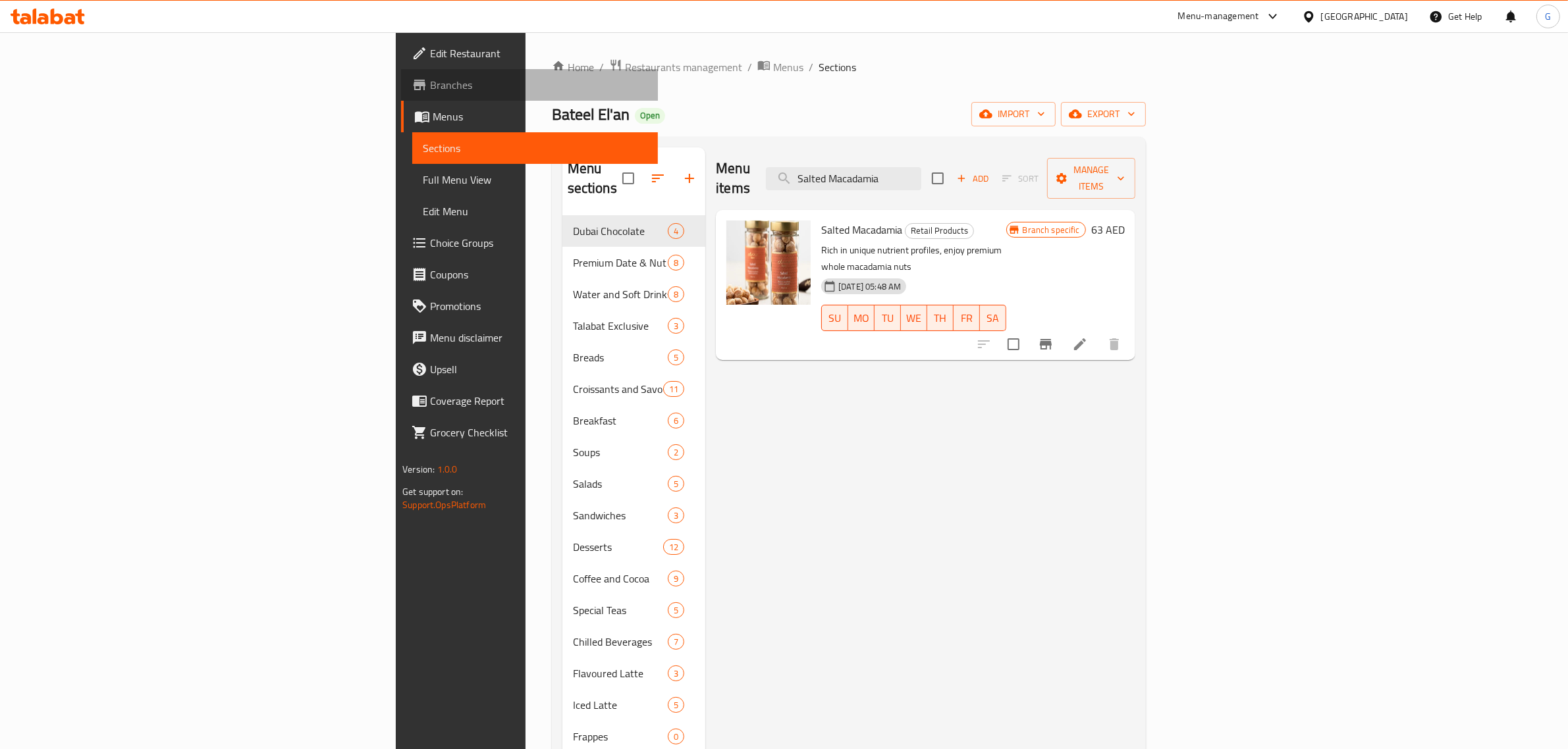
click at [430, 83] on span "Branches" at bounding box center [538, 85] width 217 height 15
